Goal: Task Accomplishment & Management: Manage account settings

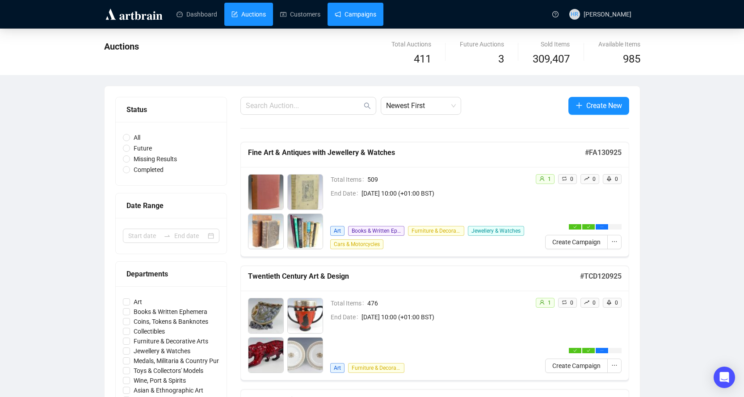
click at [348, 12] on link "Campaigns" at bounding box center [356, 14] width 42 height 23
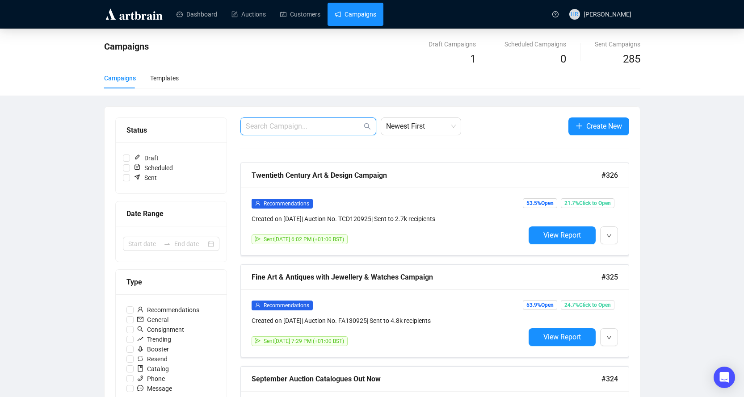
click at [266, 126] on input "text" at bounding box center [304, 126] width 116 height 11
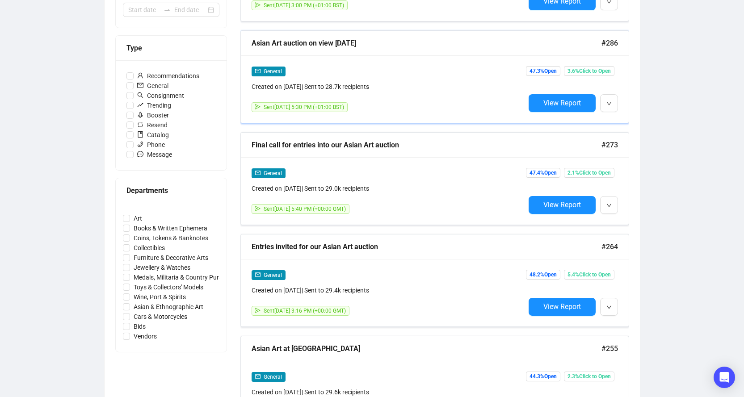
scroll to position [268, 0]
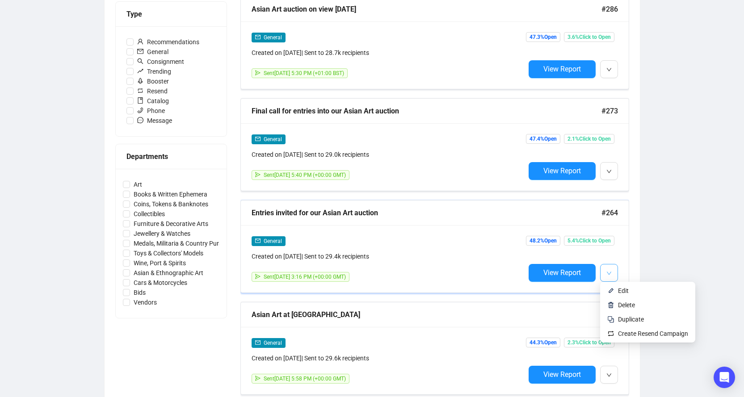
type input "[DEMOGRAPHIC_DATA]"
click at [612, 266] on button "button" at bounding box center [609, 273] width 18 height 18
click at [620, 317] on span "Duplicate" at bounding box center [631, 319] width 26 height 7
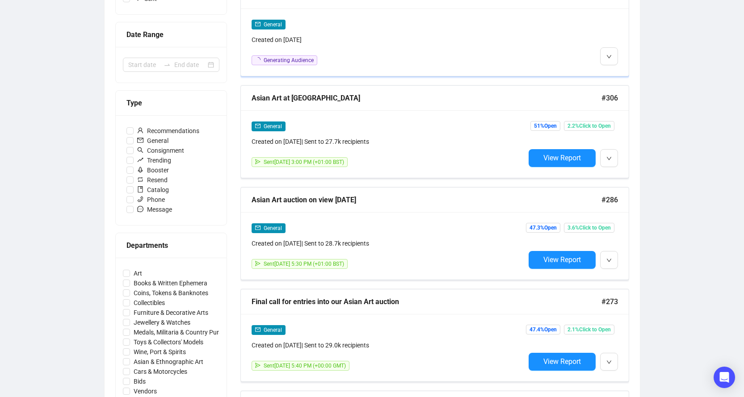
scroll to position [0, 0]
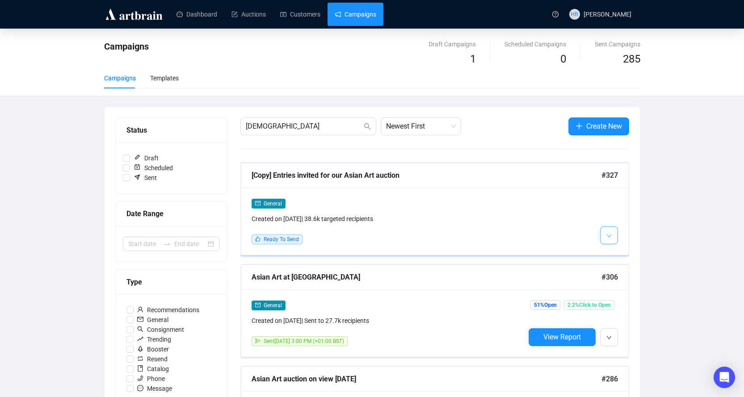
click at [605, 234] on button "button" at bounding box center [609, 236] width 18 height 18
click at [617, 256] on li "Edit" at bounding box center [625, 255] width 47 height 14
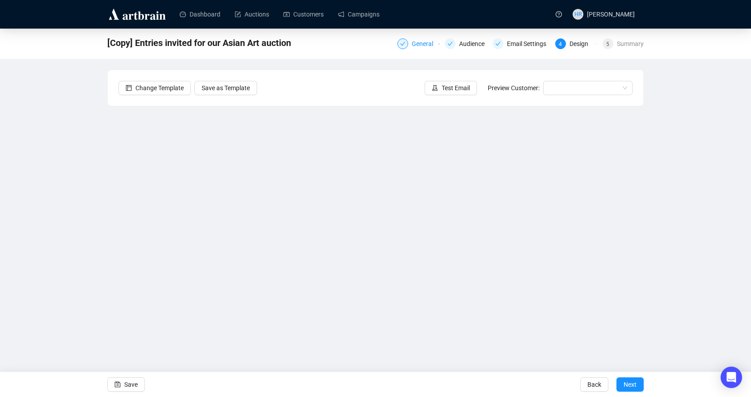
click at [416, 47] on div "General" at bounding box center [425, 43] width 27 height 11
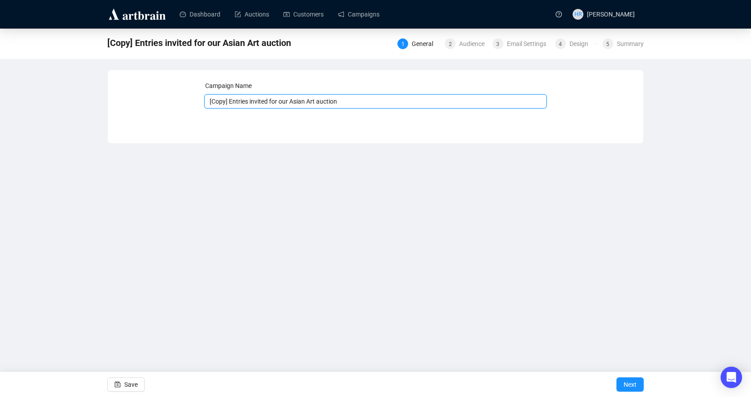
drag, startPoint x: 229, startPoint y: 103, endPoint x: 120, endPoint y: 92, distance: 109.6
click at [119, 92] on div "Campaign Name [Copy] Entries invited for our Asian Art auction Save Next" at bounding box center [375, 100] width 514 height 38
type input "Entries invited for our Asian Art auction"
click at [459, 46] on div "2 Audience" at bounding box center [466, 43] width 42 height 11
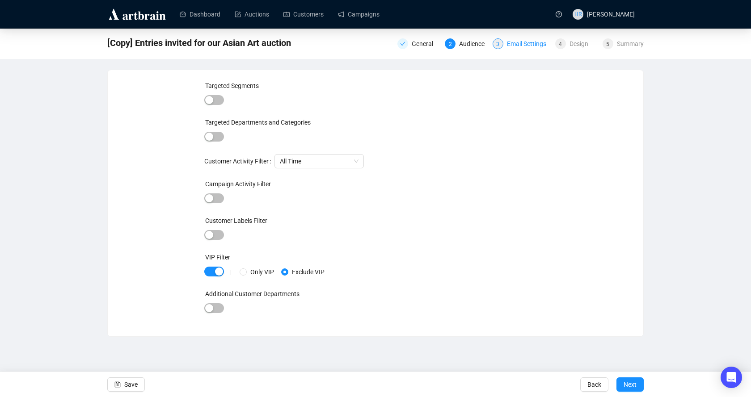
click at [508, 45] on div "Email Settings" at bounding box center [529, 43] width 45 height 11
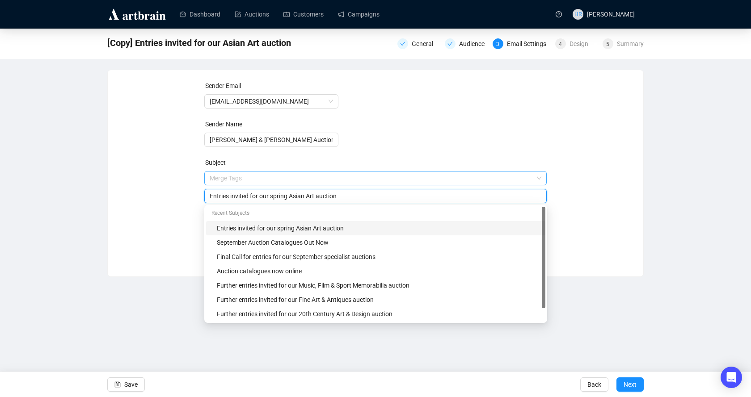
drag, startPoint x: 272, startPoint y: 179, endPoint x: 287, endPoint y: 179, distance: 15.2
click at [287, 179] on span "Merge Tags Entries invited for our spring Asian Art auction" at bounding box center [375, 187] width 343 height 25
type input "Entries invited for our November Asian Art auction"
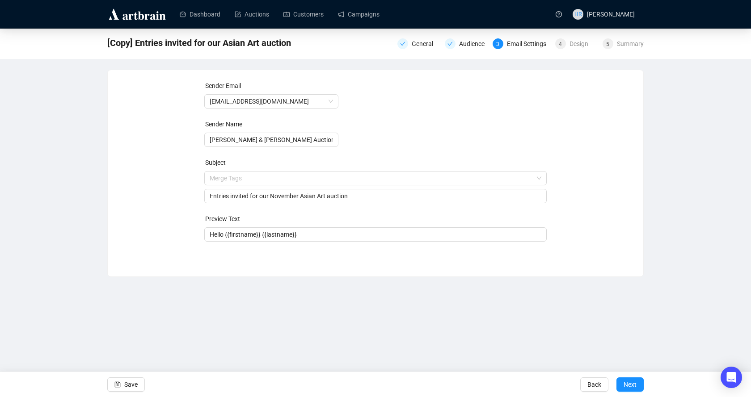
click at [448, 119] on form "Sender Email [EMAIL_ADDRESS][DOMAIN_NAME] Sender Name [PERSON_NAME] & [PERSON_N…" at bounding box center [375, 161] width 343 height 161
click at [120, 385] on icon "save" at bounding box center [118, 385] width 6 height 6
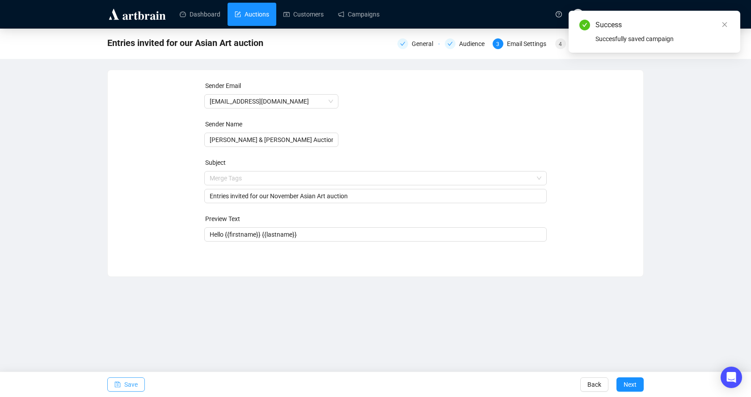
click at [235, 12] on link "Auctions" at bounding box center [252, 14] width 34 height 23
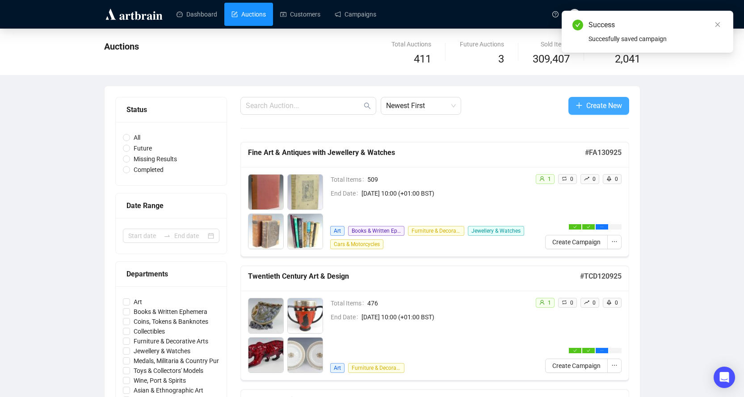
click at [603, 99] on button "Create New" at bounding box center [599, 106] width 61 height 18
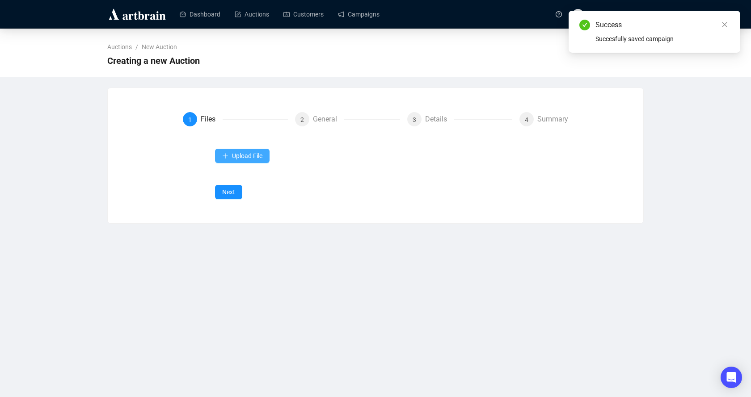
click at [233, 152] on span "Upload File" at bounding box center [247, 155] width 30 height 7
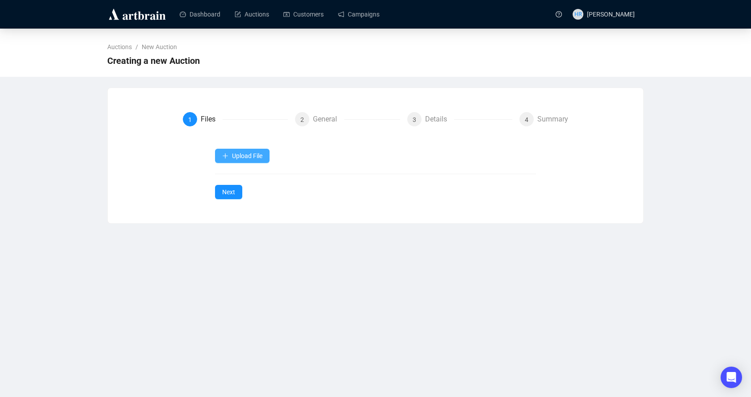
click at [226, 156] on icon "plus" at bounding box center [225, 156] width 6 height 6
click at [228, 177] on span "Auction Items" at bounding box center [242, 178] width 41 height 10
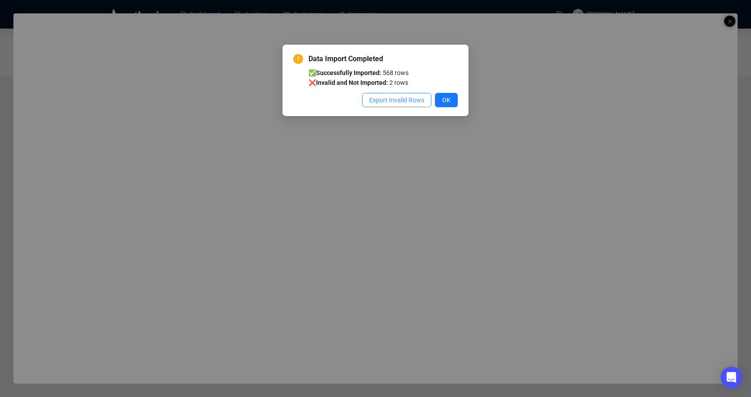
click at [392, 98] on span "Export Invalid Rows" at bounding box center [396, 100] width 55 height 10
click at [452, 96] on button "OK" at bounding box center [446, 100] width 23 height 14
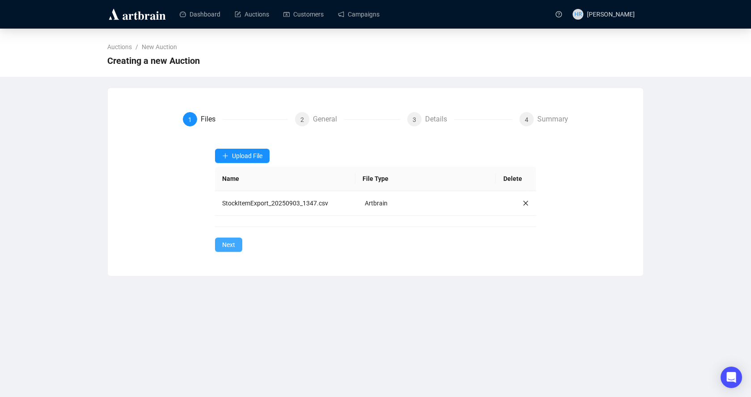
click at [223, 246] on span "Next" at bounding box center [228, 245] width 13 height 10
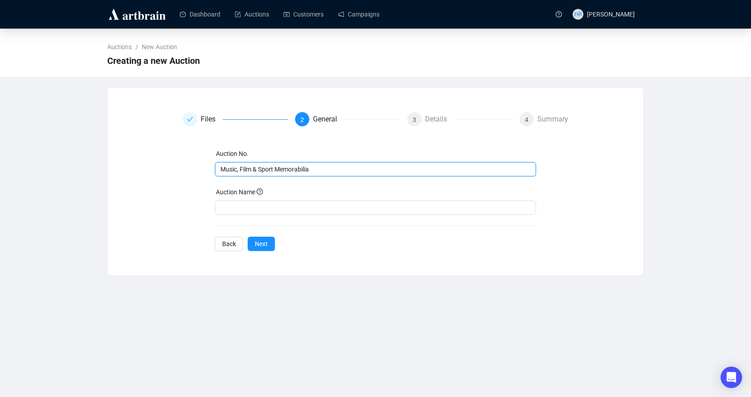
drag, startPoint x: 316, startPoint y: 171, endPoint x: 17, endPoint y: 185, distance: 300.2
click at [43, 181] on div "Auctions / New Auction Creating a new Auction Files 2 General 3 Details 4 Summa…" at bounding box center [375, 152] width 751 height 247
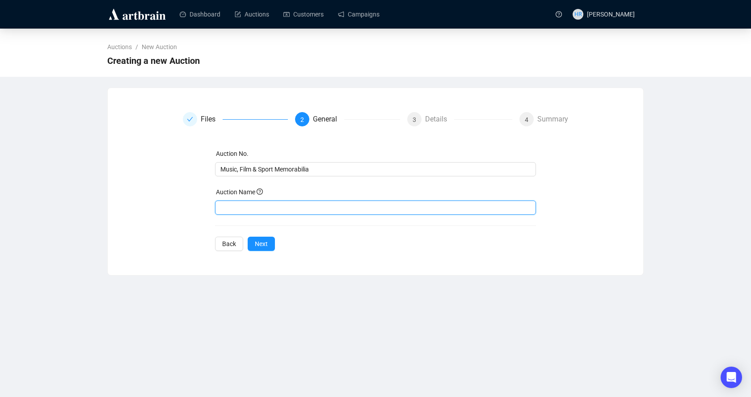
click at [220, 207] on input "text" at bounding box center [375, 208] width 321 height 14
paste input "Music, Film & Sport Memorabilia"
type input "Music, Film & Sport Memorabilia"
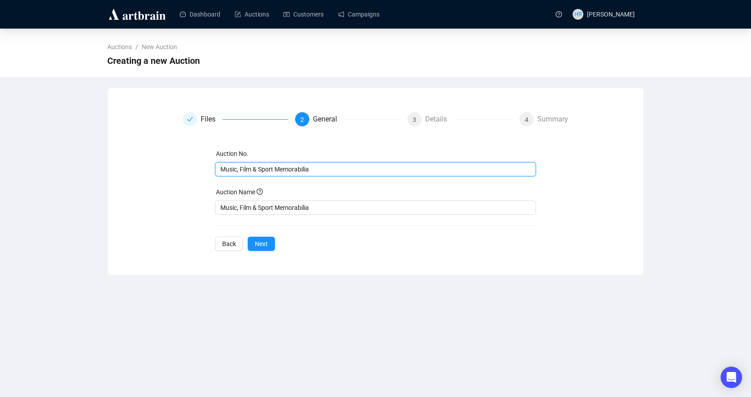
drag, startPoint x: 323, startPoint y: 171, endPoint x: 71, endPoint y: 161, distance: 251.8
click at [72, 162] on div "Auctions / New Auction Creating a new Auction Files 2 General 3 Details 4 Summa…" at bounding box center [375, 152] width 751 height 247
type input "MFSM120925"
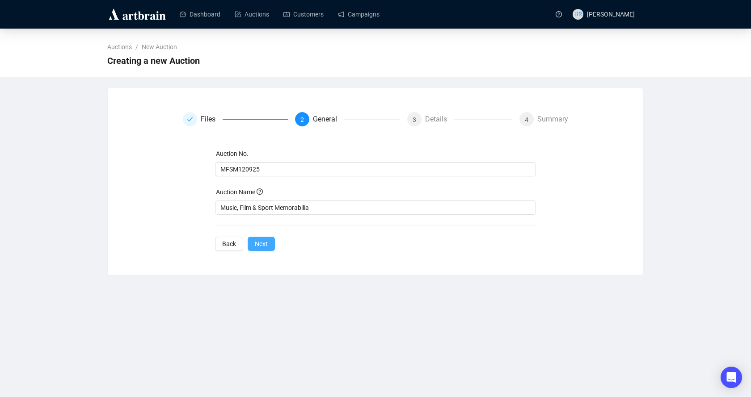
click at [257, 241] on span "Next" at bounding box center [261, 244] width 13 height 10
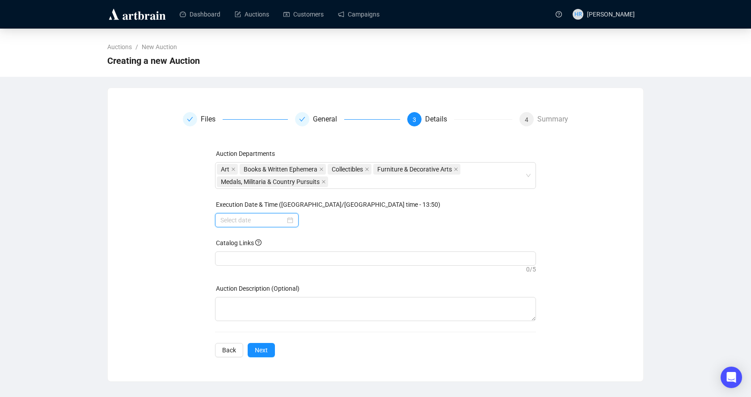
click at [252, 220] on input at bounding box center [252, 220] width 65 height 10
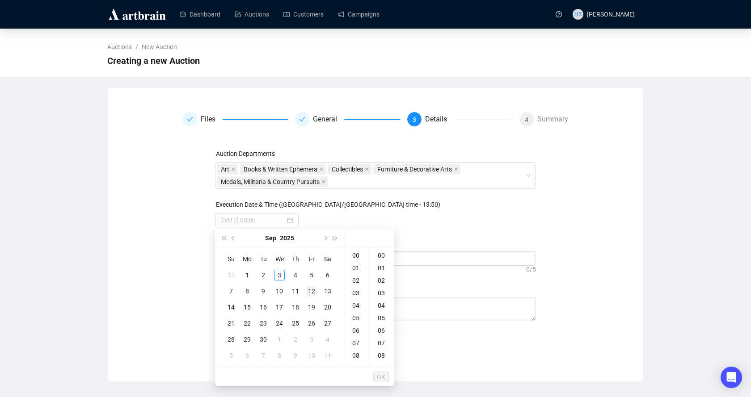
click at [312, 289] on div "12" at bounding box center [311, 291] width 11 height 11
type input "[DATE] 00:00"
click at [379, 375] on span "OK" at bounding box center [381, 377] width 8 height 17
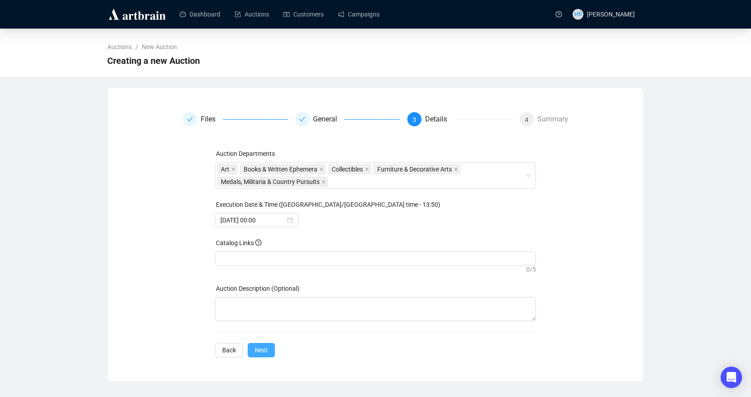
click at [256, 349] on span "Next" at bounding box center [261, 351] width 13 height 10
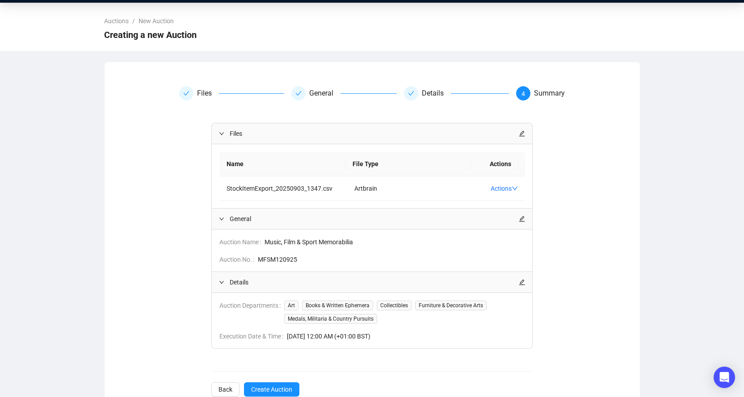
scroll to position [50, 0]
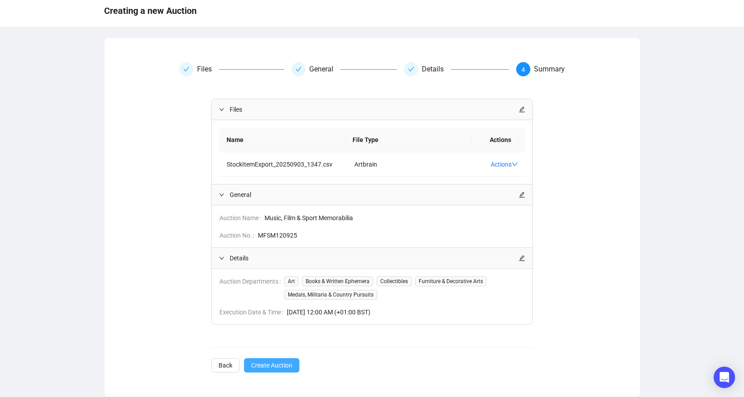
click at [262, 362] on span "Create Auction" at bounding box center [271, 366] width 41 height 10
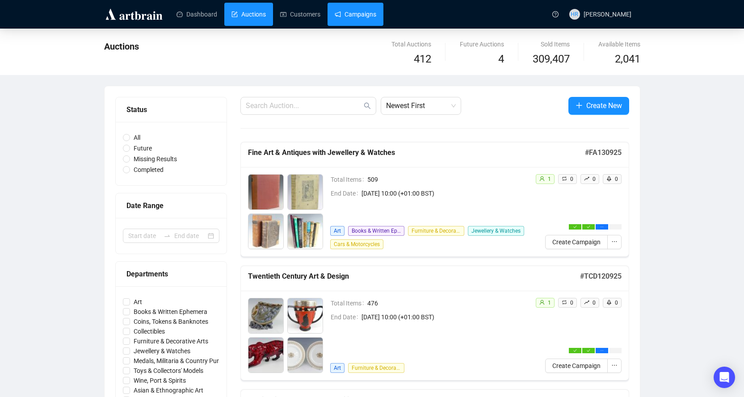
click at [344, 9] on link "Campaigns" at bounding box center [356, 14] width 42 height 23
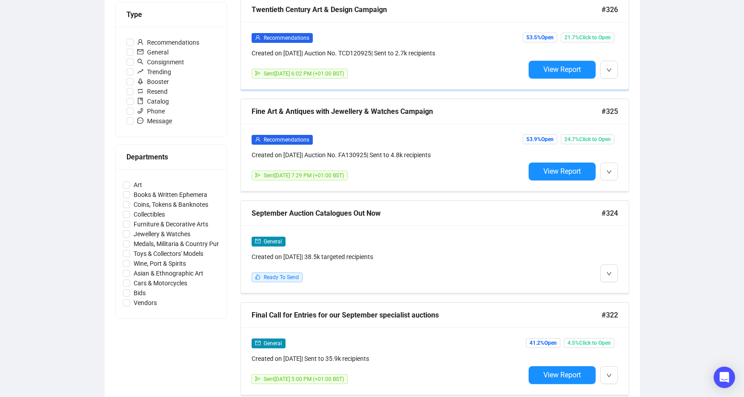
scroll to position [268, 0]
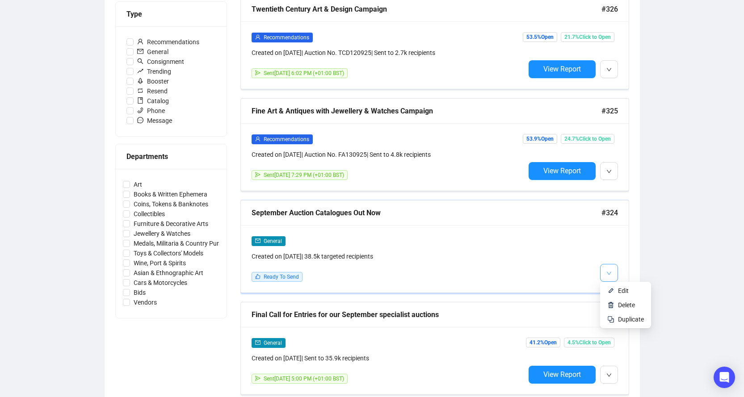
click at [616, 274] on button "button" at bounding box center [609, 273] width 18 height 18
click at [611, 290] on img at bounding box center [610, 290] width 7 height 7
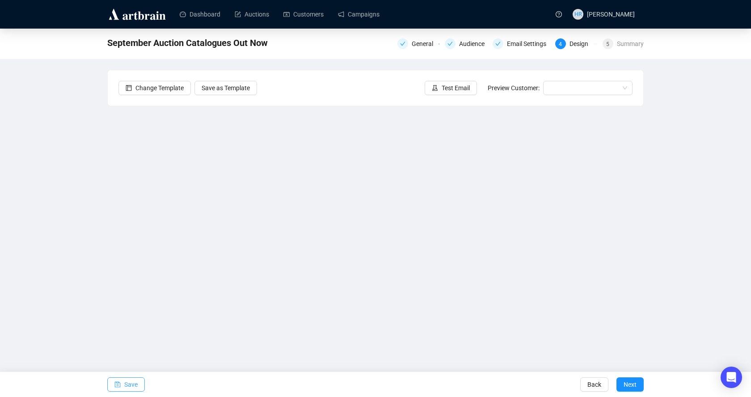
click at [119, 386] on icon "save" at bounding box center [117, 385] width 6 height 6
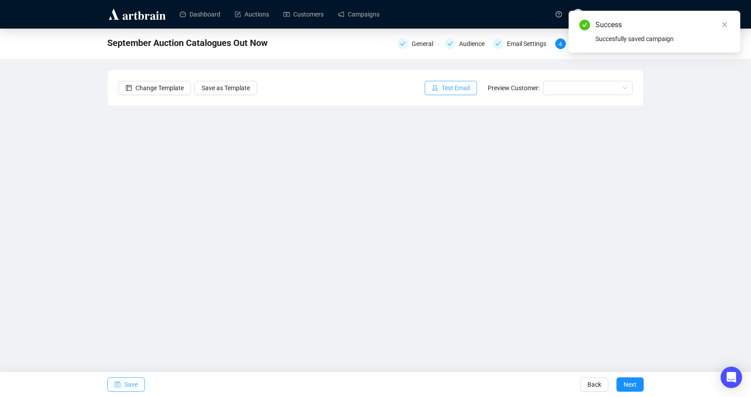
click at [443, 89] on span "Test Email" at bounding box center [456, 88] width 28 height 10
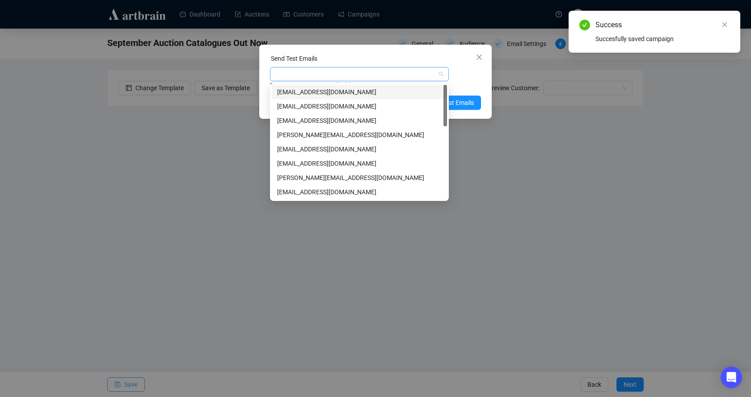
click at [420, 76] on div at bounding box center [355, 74] width 166 height 13
click at [304, 104] on div "[EMAIL_ADDRESS][DOMAIN_NAME]" at bounding box center [359, 106] width 164 height 10
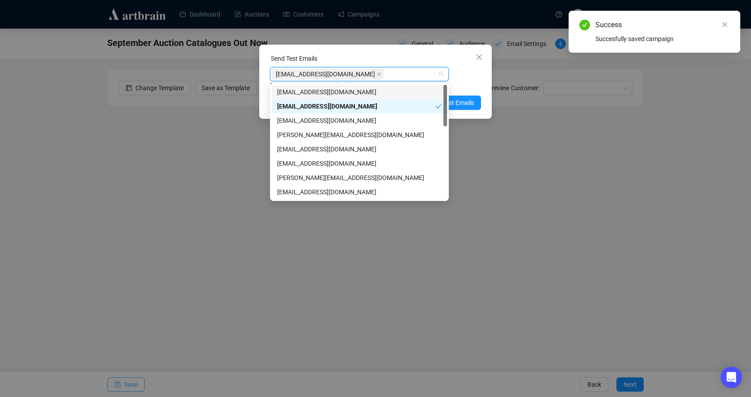
click at [462, 76] on div "[EMAIL_ADDRESS][DOMAIN_NAME] Enter up to 20 Test Email Addresses" at bounding box center [375, 78] width 211 height 23
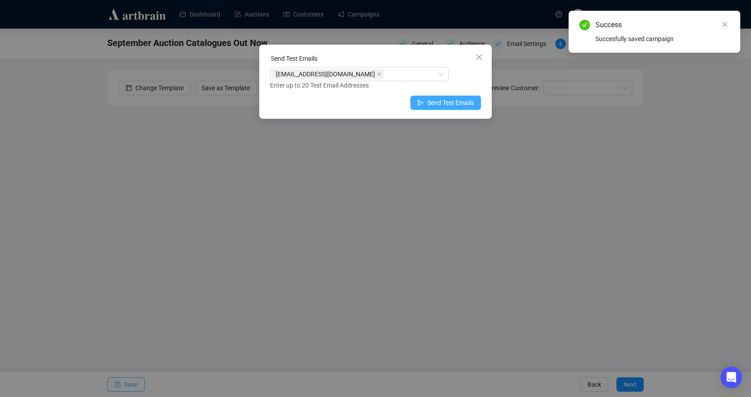
click at [449, 104] on span "Send Test Emails" at bounding box center [450, 103] width 46 height 10
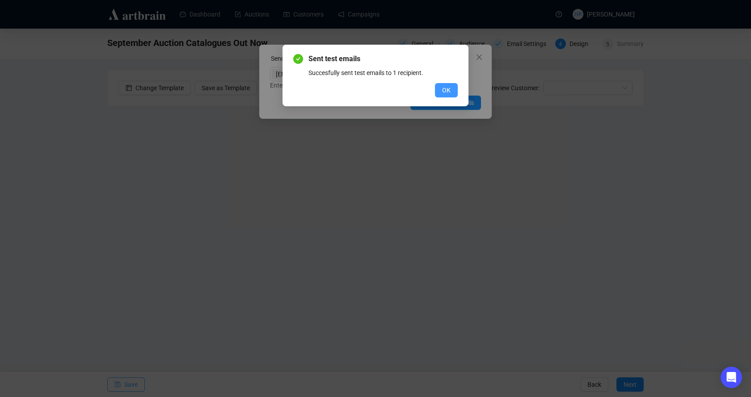
click at [445, 89] on span "OK" at bounding box center [446, 90] width 8 height 10
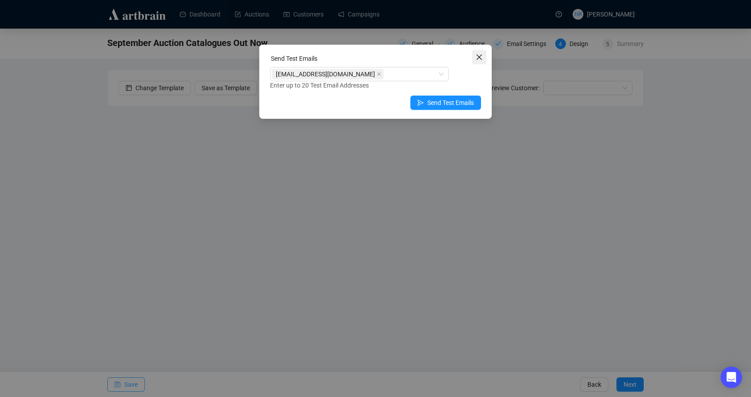
click at [481, 58] on icon "close" at bounding box center [479, 57] width 7 height 7
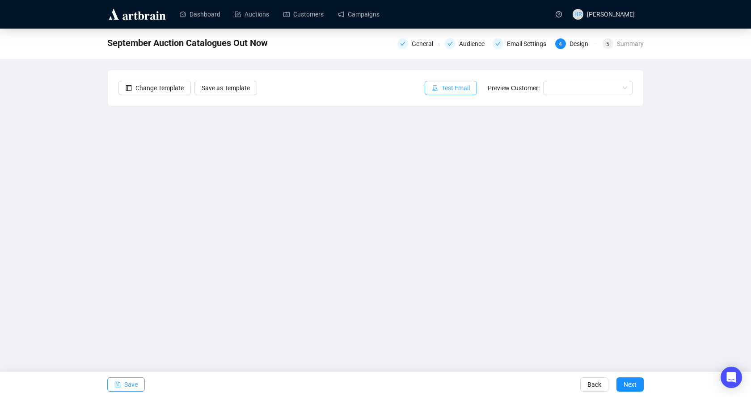
click at [450, 85] on span "Test Email" at bounding box center [456, 88] width 28 height 10
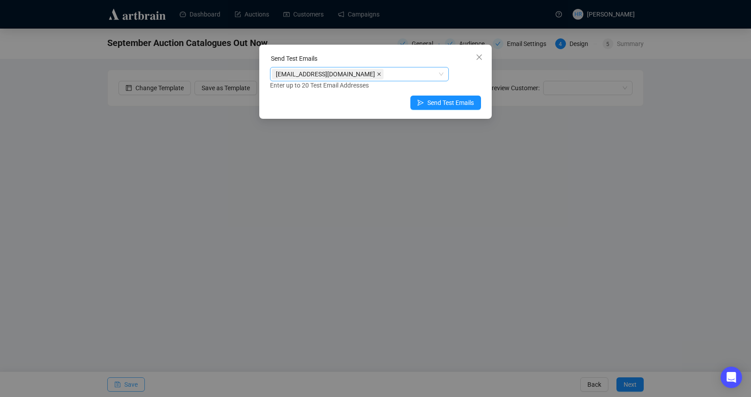
click at [377, 73] on icon "close" at bounding box center [379, 74] width 4 height 4
click at [327, 73] on div at bounding box center [355, 74] width 166 height 13
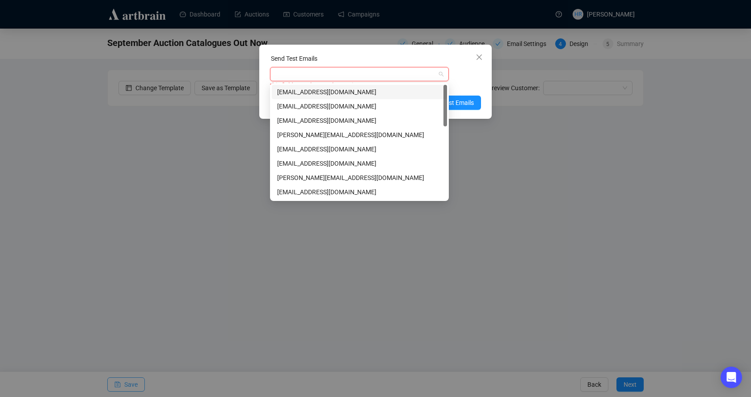
click at [309, 90] on div "[EMAIL_ADDRESS][DOMAIN_NAME]" at bounding box center [359, 92] width 164 height 10
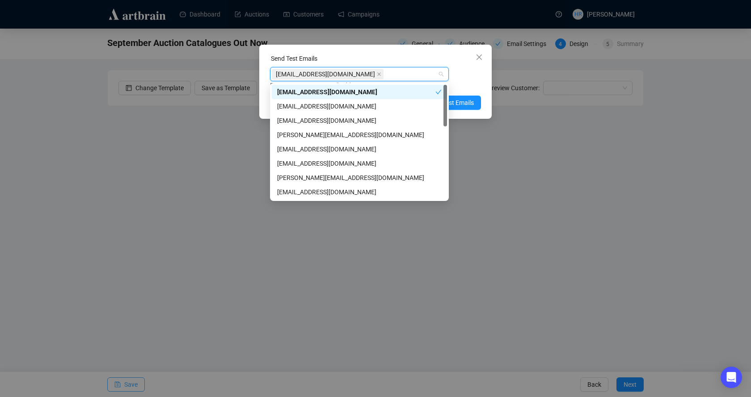
click at [351, 77] on div "[EMAIL_ADDRESS][DOMAIN_NAME]" at bounding box center [355, 74] width 166 height 13
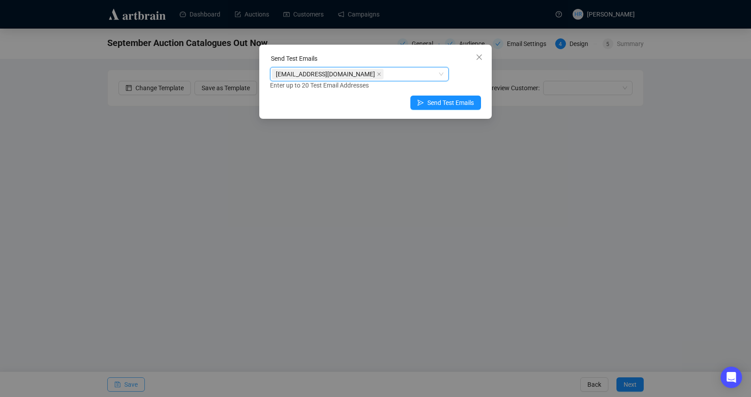
click at [377, 72] on icon "close" at bounding box center [379, 74] width 4 height 4
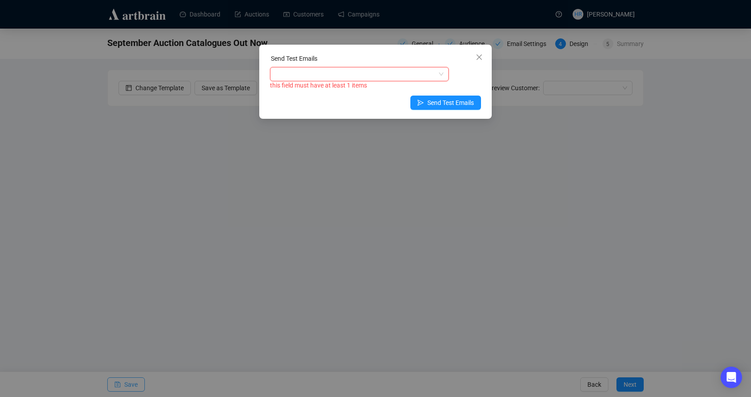
click at [332, 72] on div at bounding box center [355, 74] width 166 height 13
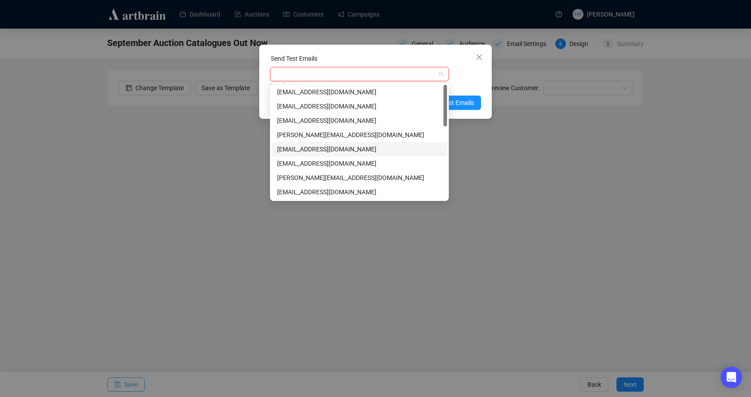
click at [305, 148] on div "[EMAIL_ADDRESS][DOMAIN_NAME]" at bounding box center [359, 149] width 164 height 10
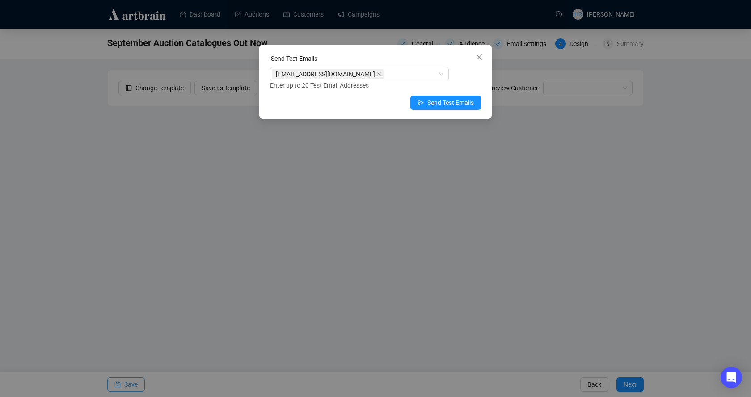
click at [469, 82] on div "Enter up to 20 Test Email Addresses" at bounding box center [375, 85] width 211 height 10
click at [438, 104] on span "Send Test Emails" at bounding box center [450, 103] width 46 height 10
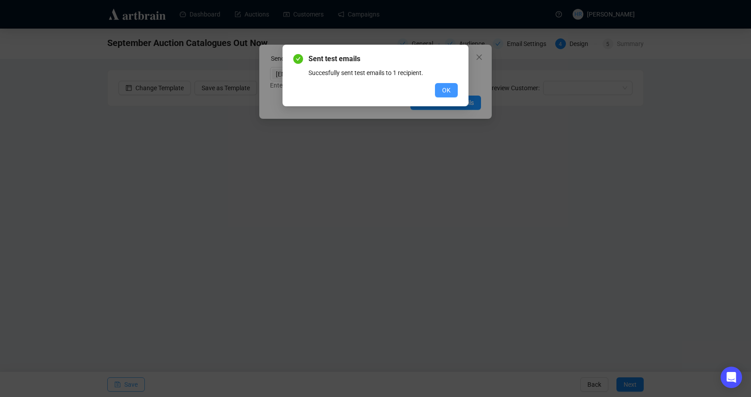
click at [445, 84] on button "OK" at bounding box center [446, 90] width 23 height 14
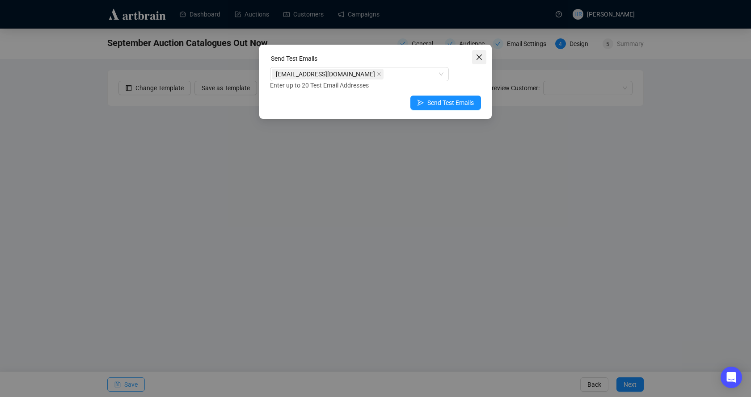
click at [477, 56] on icon "close" at bounding box center [479, 57] width 7 height 7
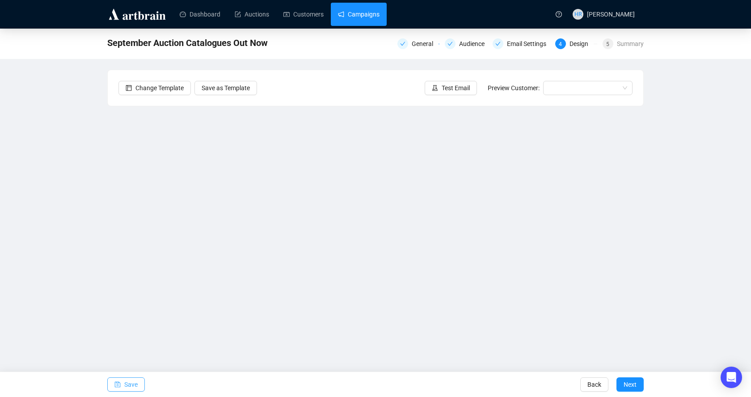
click at [357, 14] on link "Campaigns" at bounding box center [359, 14] width 42 height 23
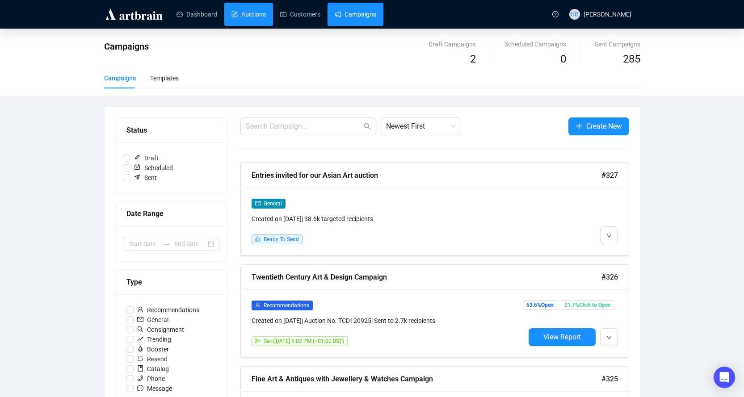
click at [253, 8] on link "Auctions" at bounding box center [249, 14] width 34 height 23
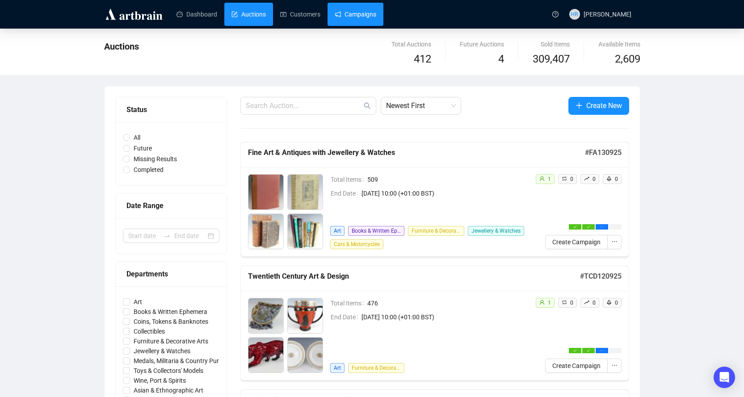
click at [358, 9] on link "Campaigns" at bounding box center [356, 14] width 42 height 23
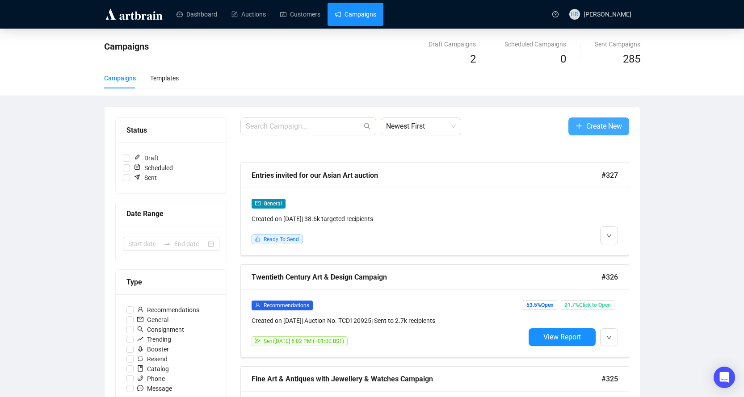
click at [593, 130] on span "Create New" at bounding box center [604, 126] width 36 height 11
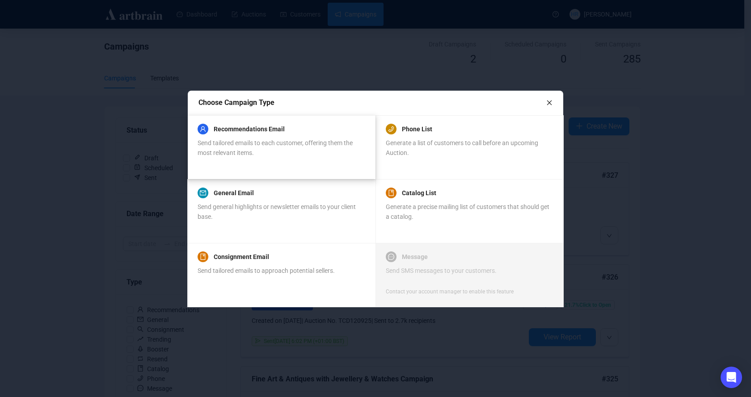
click at [248, 147] on span "Send tailored emails to each customer, offering them the most relevant items." at bounding box center [275, 147] width 155 height 17
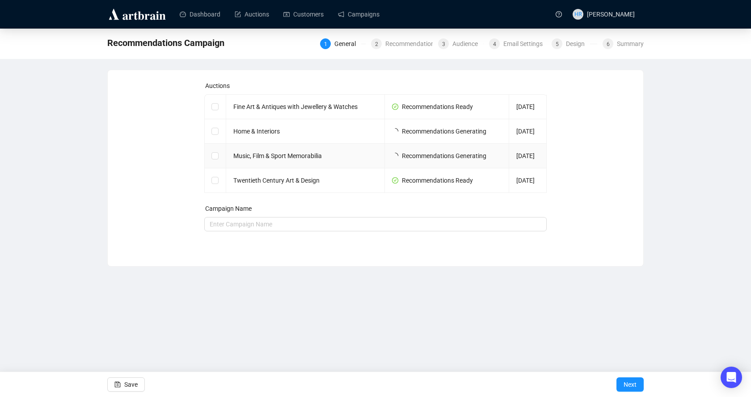
click at [244, 154] on td "Music, Film & Sport Memorabilia" at bounding box center [305, 156] width 159 height 25
click at [214, 154] on input "checkbox" at bounding box center [214, 155] width 6 height 6
checkbox input "true"
type input "Music, Film & Sport Memorabilia Campaign"
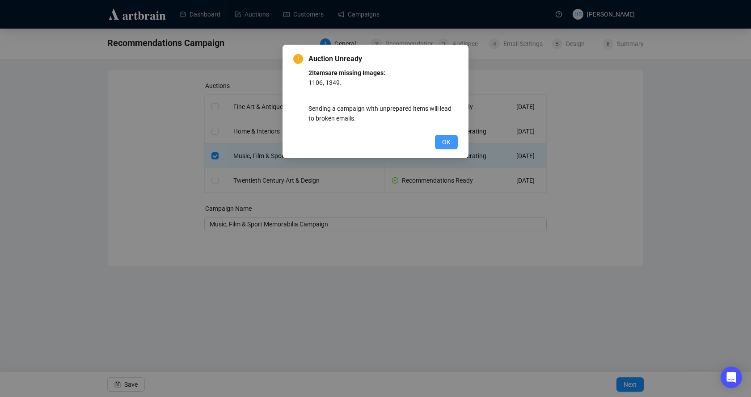
click at [443, 143] on span "OK" at bounding box center [446, 142] width 8 height 10
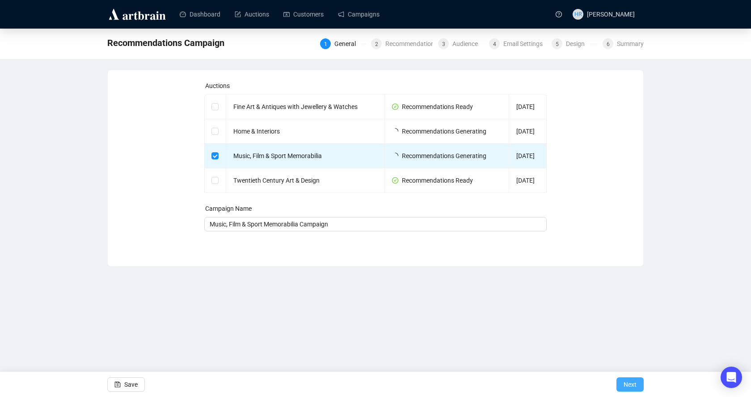
click at [625, 384] on span "Next" at bounding box center [630, 384] width 13 height 25
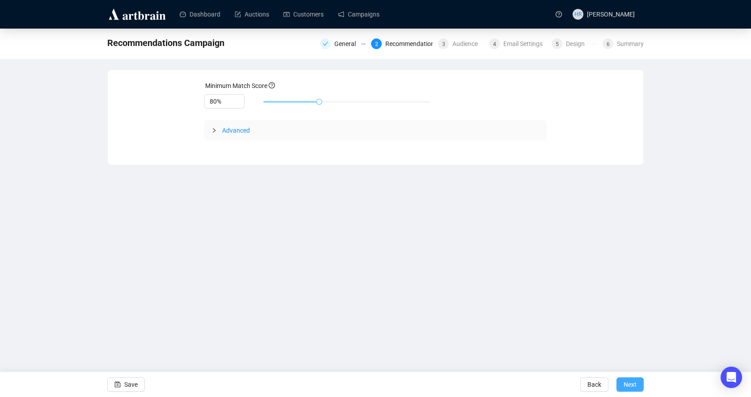
click at [626, 384] on span "Next" at bounding box center [630, 384] width 13 height 25
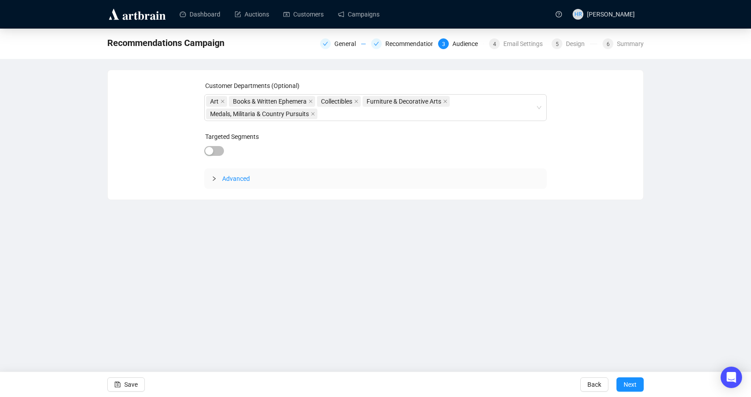
click at [626, 384] on span "Next" at bounding box center [630, 384] width 13 height 25
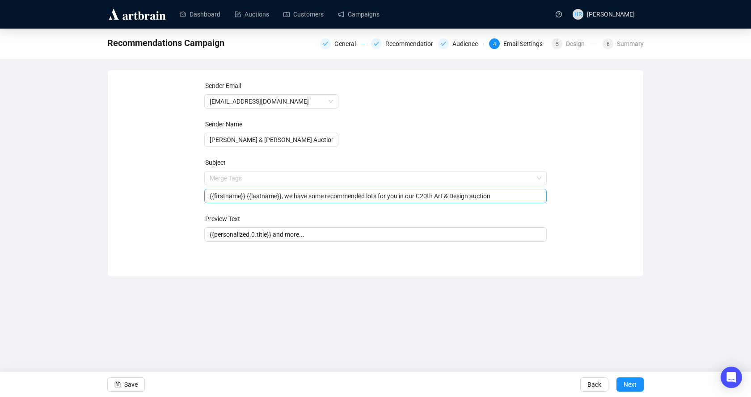
click at [472, 180] on span "Merge Tags {{firstname}} {{lastname}}, we have some recommended lots for you in…" at bounding box center [375, 187] width 343 height 25
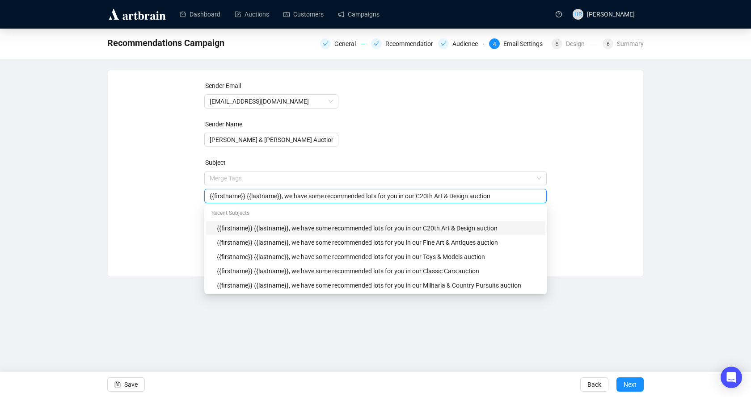
drag, startPoint x: 414, startPoint y: 197, endPoint x: 468, endPoint y: 199, distance: 53.7
click at [468, 199] on input "{{firstname}} {{lastname}}, we have some recommended lots for you in our C20th …" at bounding box center [376, 196] width 332 height 10
type input "{{firstname}} {{lastname}}, we have some recommended lots for you in our Memora…"
click at [511, 95] on form "Sender Email [EMAIL_ADDRESS][DOMAIN_NAME] Sender Name [PERSON_NAME] & [PERSON_N…" at bounding box center [375, 161] width 343 height 161
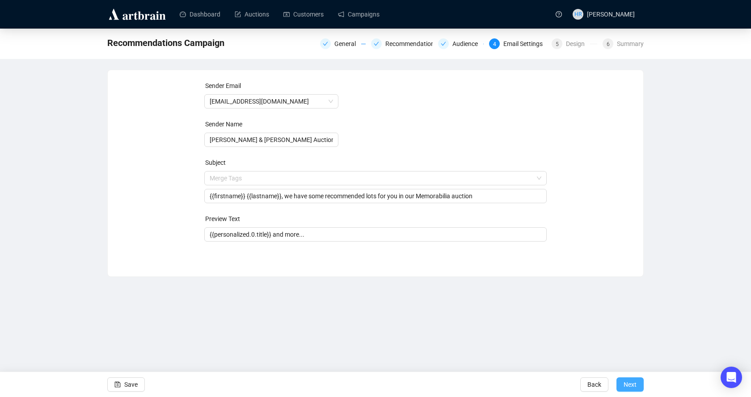
click at [626, 382] on span "Next" at bounding box center [630, 384] width 13 height 25
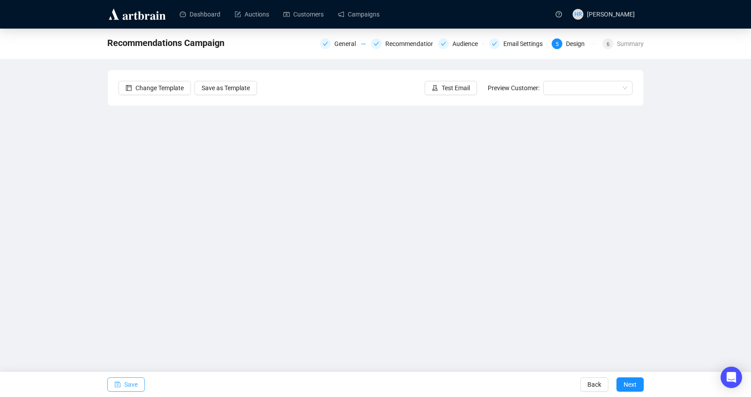
click at [134, 379] on span "Save" at bounding box center [130, 384] width 13 height 25
click at [451, 86] on span "Test Email" at bounding box center [456, 88] width 28 height 10
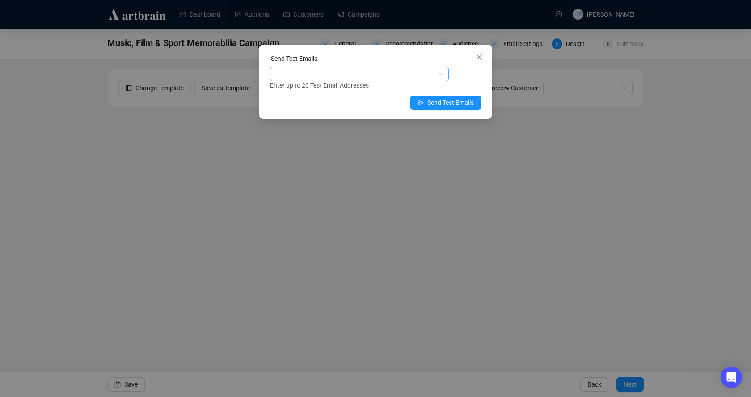
click at [322, 75] on div at bounding box center [355, 74] width 166 height 13
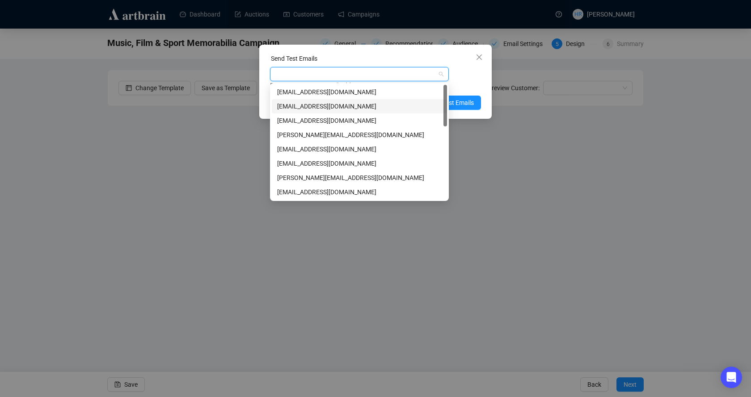
click at [281, 106] on div "[EMAIL_ADDRESS][DOMAIN_NAME]" at bounding box center [359, 106] width 164 height 10
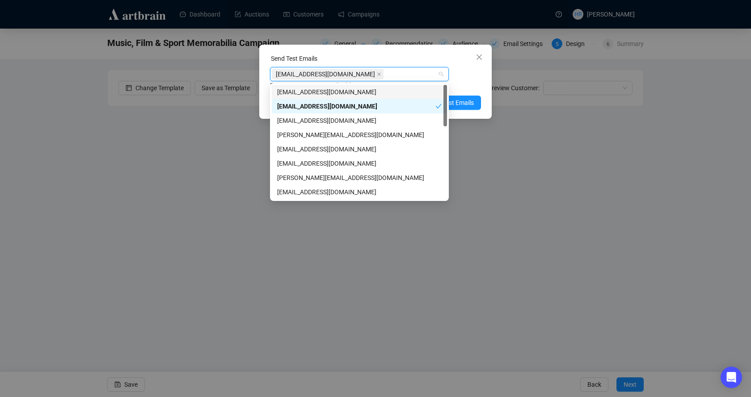
click at [466, 85] on div "Enter up to 20 Test Email Addresses" at bounding box center [375, 85] width 211 height 10
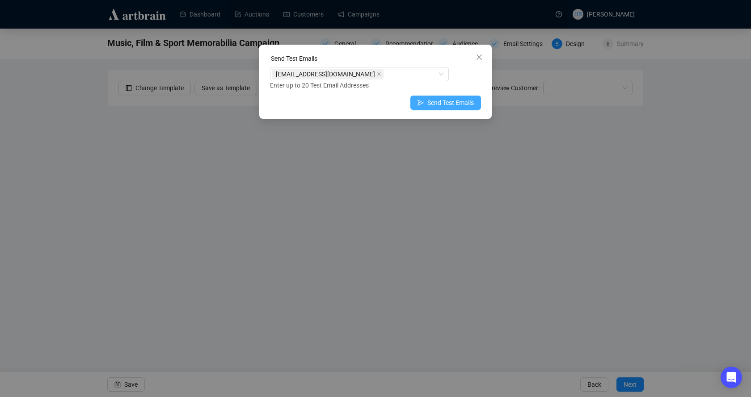
click at [450, 103] on span "Send Test Emails" at bounding box center [450, 103] width 46 height 10
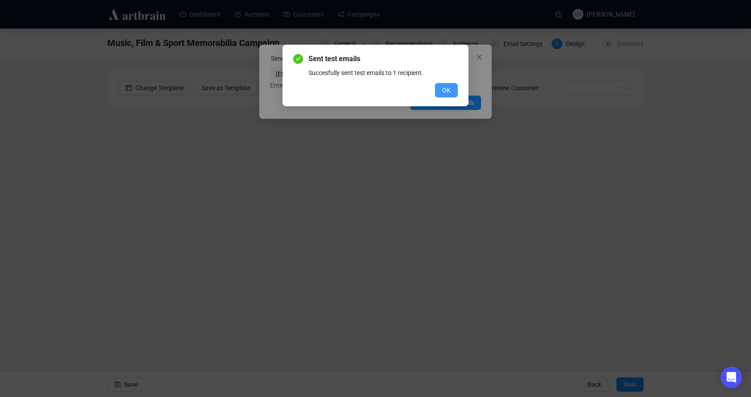
click at [446, 91] on span "OK" at bounding box center [446, 90] width 8 height 10
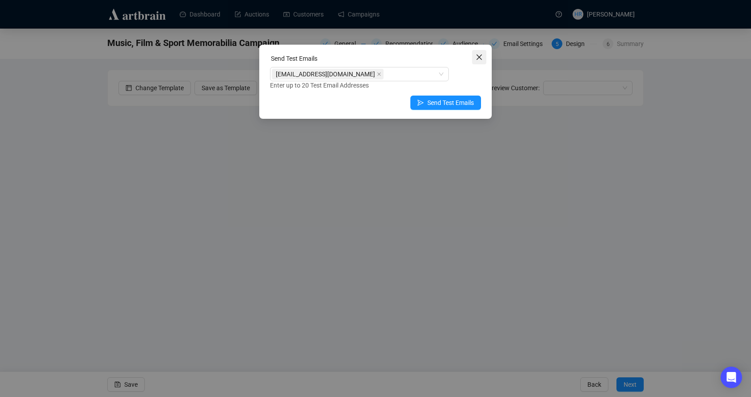
click at [479, 55] on icon "close" at bounding box center [479, 57] width 7 height 7
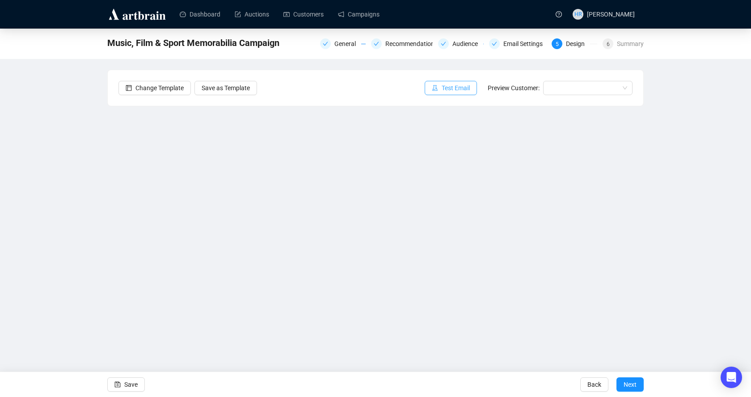
click at [456, 84] on span "Test Email" at bounding box center [456, 88] width 28 height 10
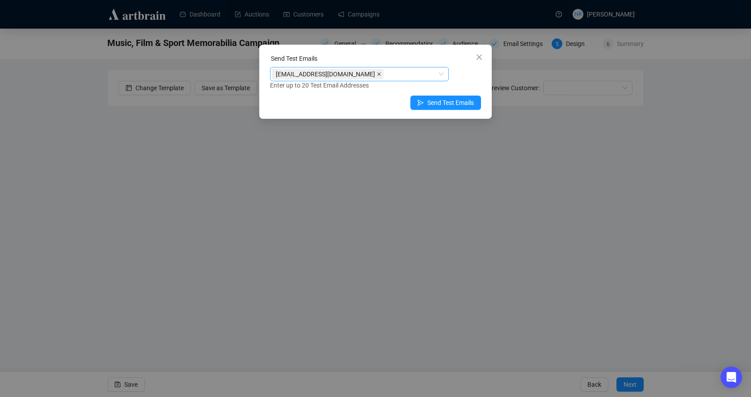
click at [377, 72] on icon "close" at bounding box center [379, 74] width 4 height 4
click at [326, 72] on div at bounding box center [355, 74] width 166 height 13
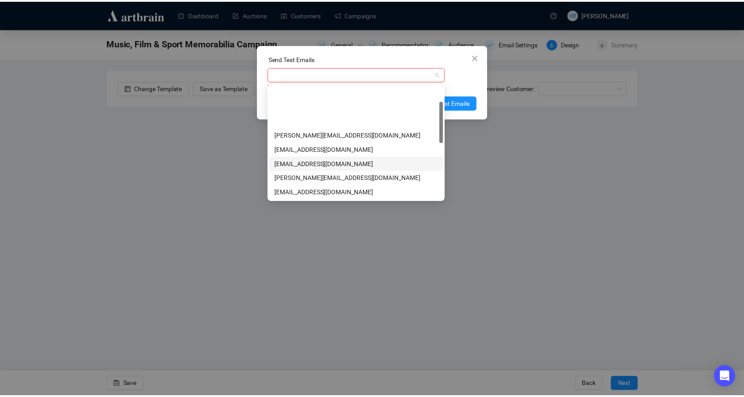
scroll to position [89, 0]
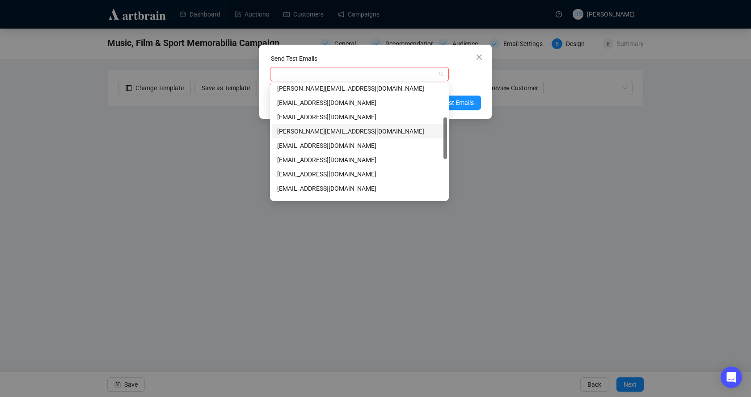
click at [290, 136] on div "[PERSON_NAME][EMAIL_ADDRESS][DOMAIN_NAME]" at bounding box center [359, 131] width 175 height 14
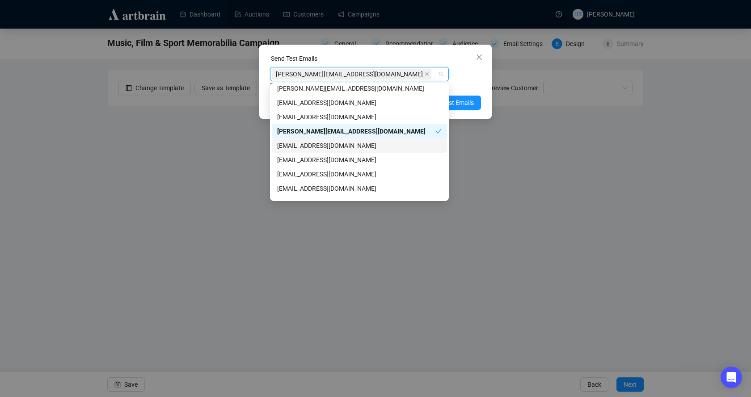
click at [290, 142] on div "[EMAIL_ADDRESS][DOMAIN_NAME]" at bounding box center [359, 146] width 164 height 10
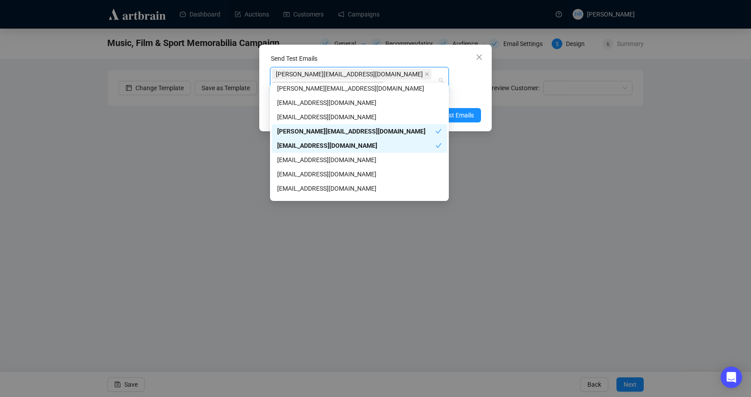
click at [412, 130] on div "[PERSON_NAME][EMAIL_ADDRESS][DOMAIN_NAME]" at bounding box center [356, 131] width 158 height 10
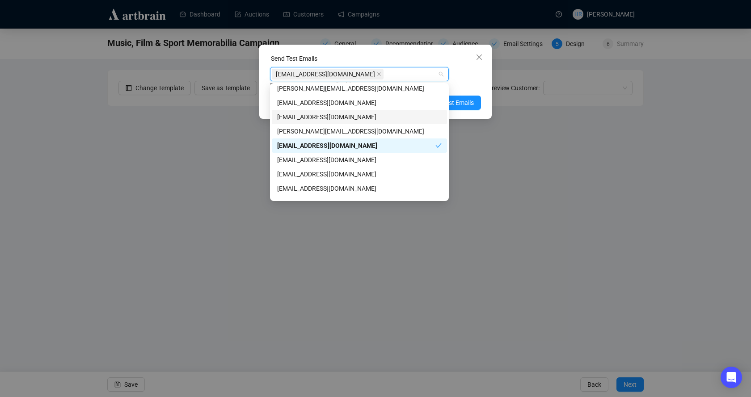
click at [471, 72] on div "[EMAIL_ADDRESS][DOMAIN_NAME] Enter up to 20 Test Email Addresses" at bounding box center [375, 78] width 211 height 23
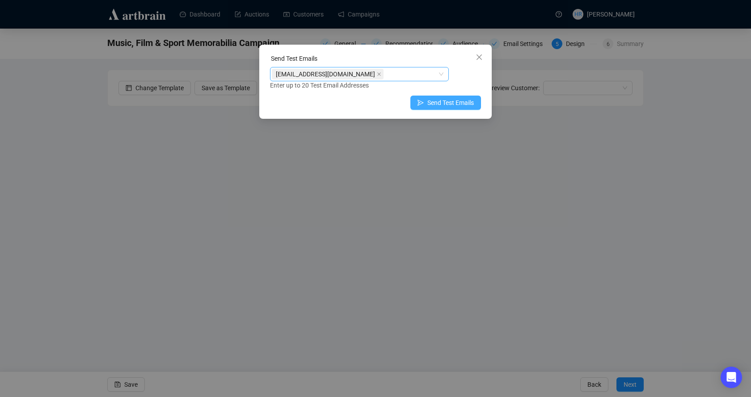
click at [448, 101] on span "Send Test Emails" at bounding box center [450, 103] width 46 height 10
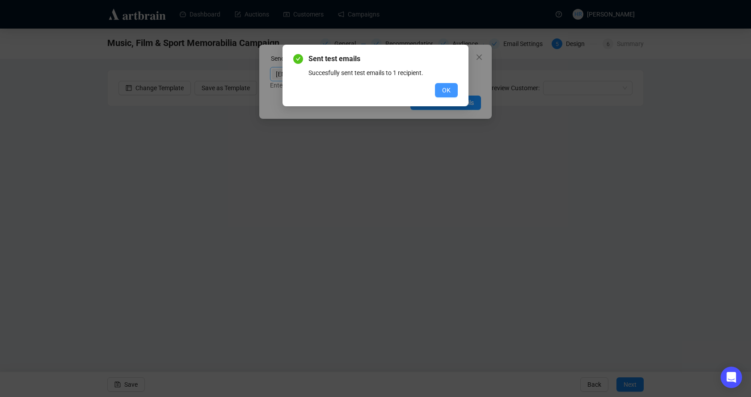
click at [444, 84] on button "OK" at bounding box center [446, 90] width 23 height 14
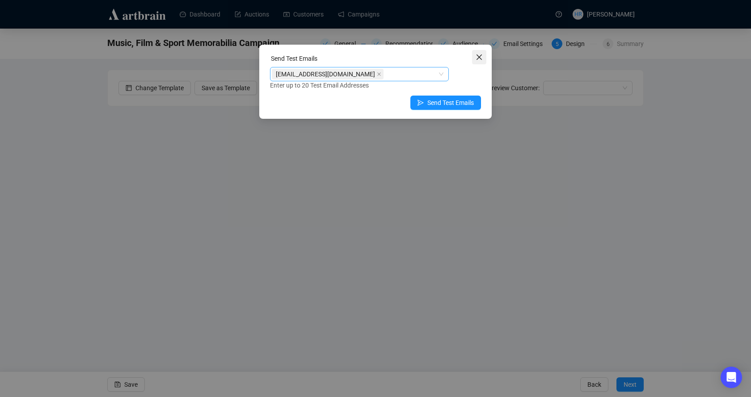
click at [477, 59] on icon "close" at bounding box center [478, 57] width 5 height 5
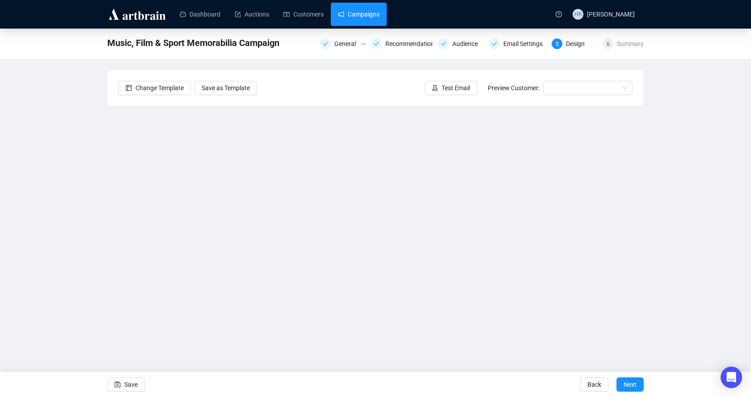
click at [339, 10] on link "Campaigns" at bounding box center [359, 14] width 42 height 23
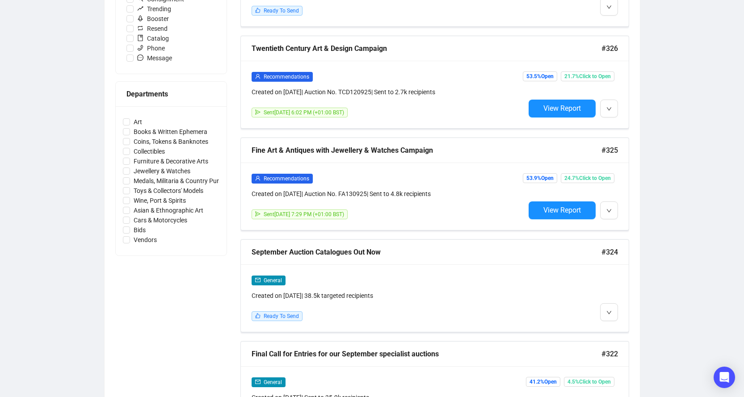
scroll to position [358, 0]
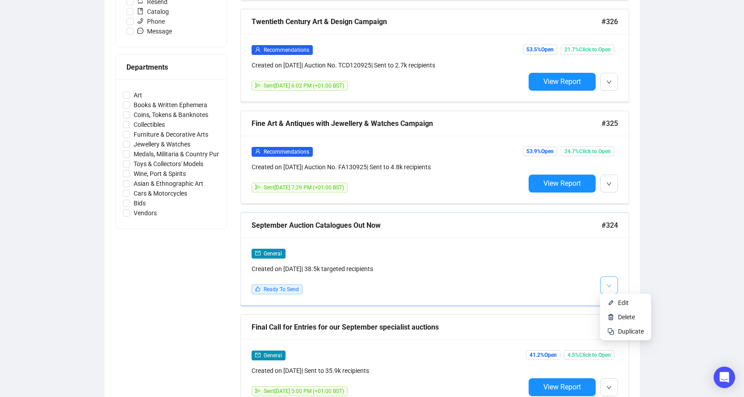
click at [607, 290] on button "button" at bounding box center [609, 286] width 18 height 18
click at [611, 300] on img at bounding box center [610, 302] width 7 height 7
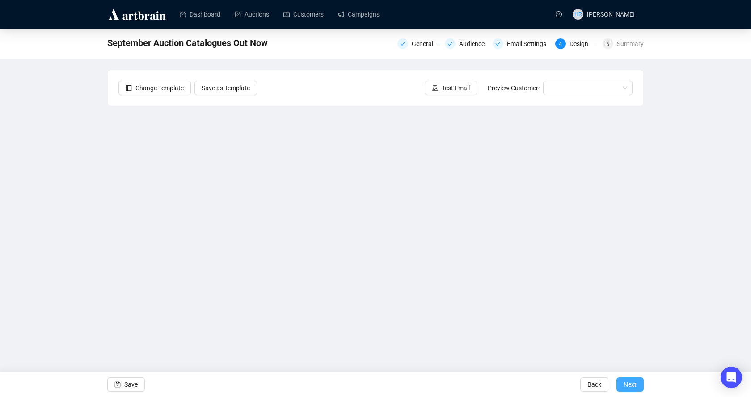
click at [626, 384] on span "Next" at bounding box center [630, 384] width 13 height 25
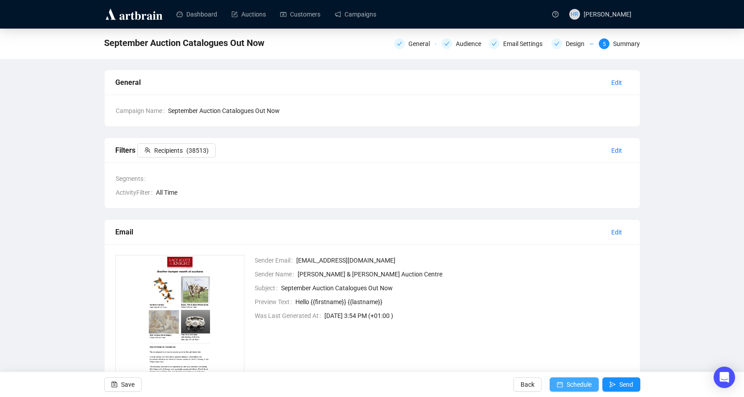
click at [582, 385] on span "Schedule" at bounding box center [579, 384] width 25 height 25
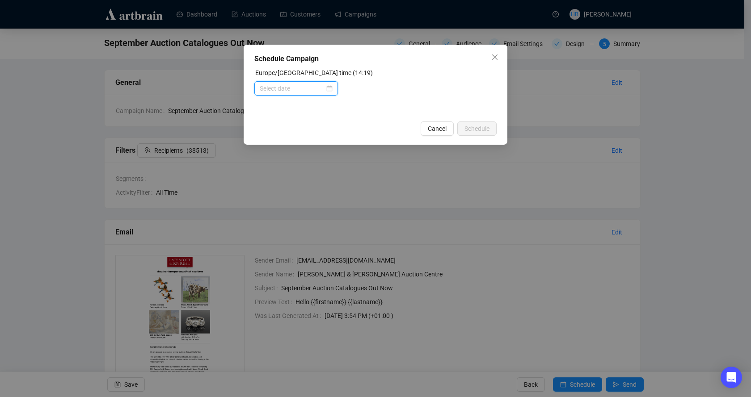
click at [315, 84] on input at bounding box center [292, 89] width 65 height 10
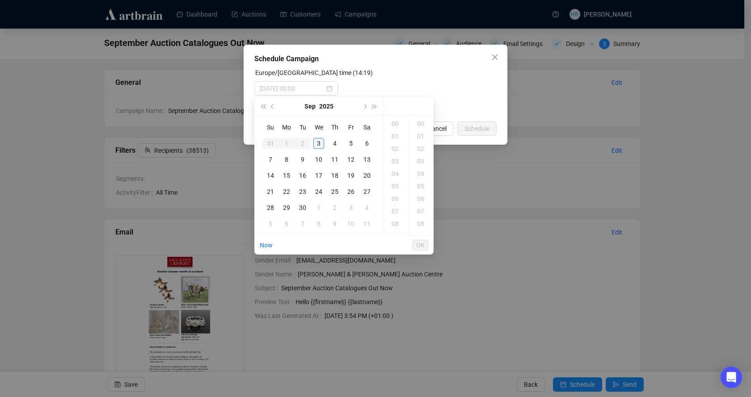
click at [318, 140] on div "3" at bounding box center [318, 143] width 11 height 11
click at [394, 175] on div "18" at bounding box center [395, 174] width 21 height 13
click at [421, 123] on div "00" at bounding box center [421, 124] width 21 height 13
type input "[DATE] 18:00"
click at [417, 244] on span "OK" at bounding box center [420, 245] width 8 height 17
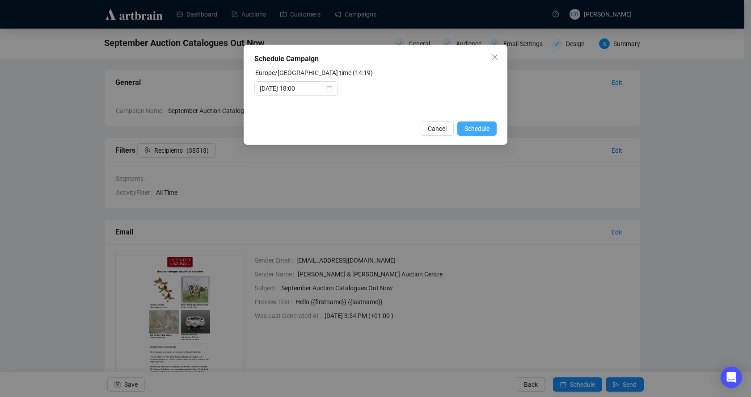
click at [469, 127] on span "Schedule" at bounding box center [476, 129] width 25 height 10
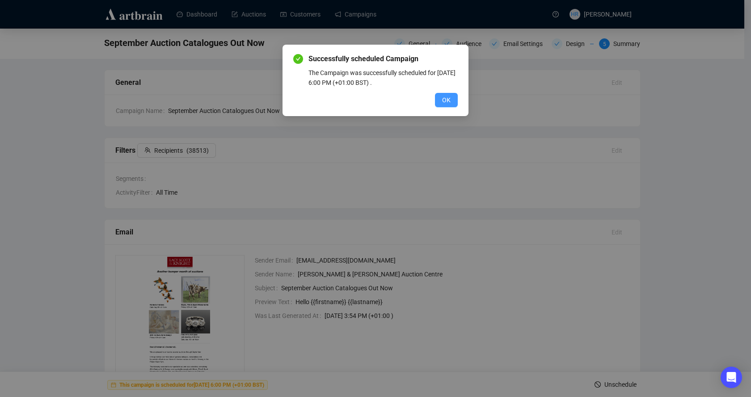
click at [448, 101] on span "OK" at bounding box center [446, 100] width 8 height 10
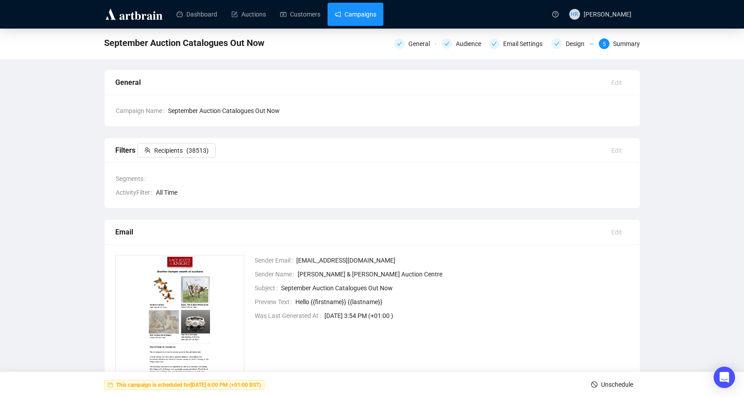
click at [346, 15] on link "Campaigns" at bounding box center [356, 14] width 42 height 23
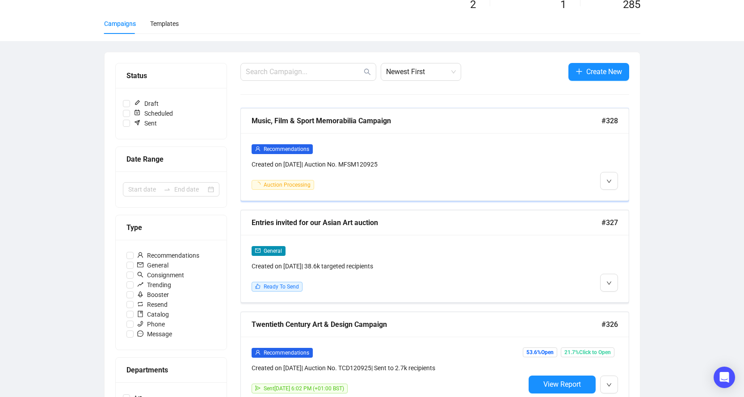
scroll to position [179, 0]
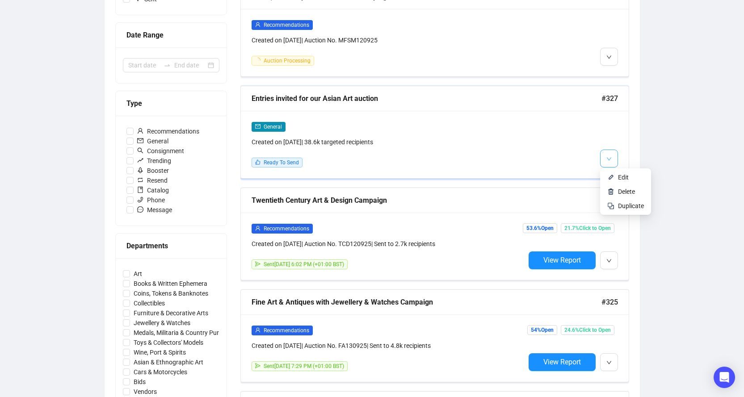
click at [607, 159] on icon "down" at bounding box center [609, 158] width 5 height 5
click at [611, 177] on img at bounding box center [610, 177] width 7 height 7
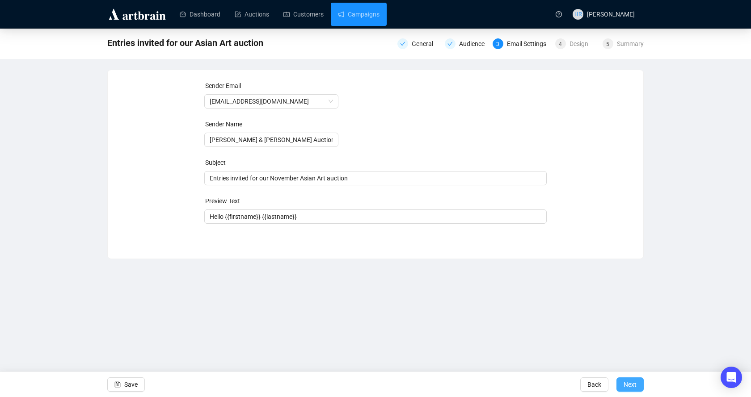
click at [632, 385] on span "Next" at bounding box center [630, 384] width 13 height 25
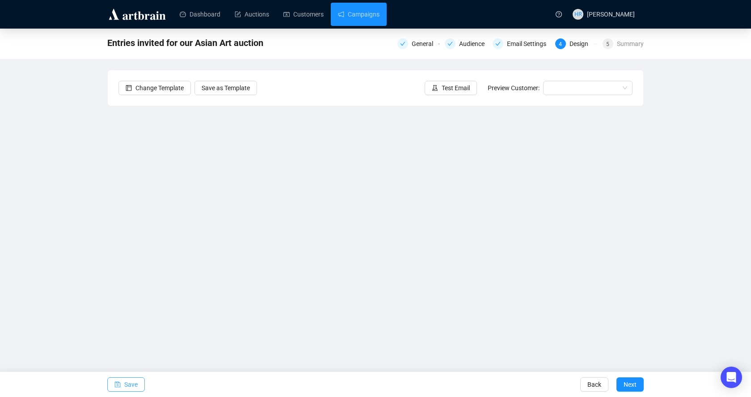
click at [126, 380] on span "Save" at bounding box center [130, 384] width 13 height 25
click at [453, 84] on span "Test Email" at bounding box center [456, 88] width 28 height 10
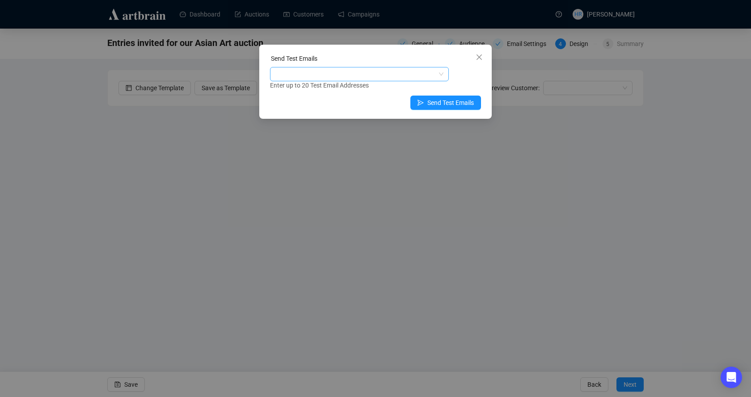
click at [375, 71] on div at bounding box center [355, 74] width 166 height 13
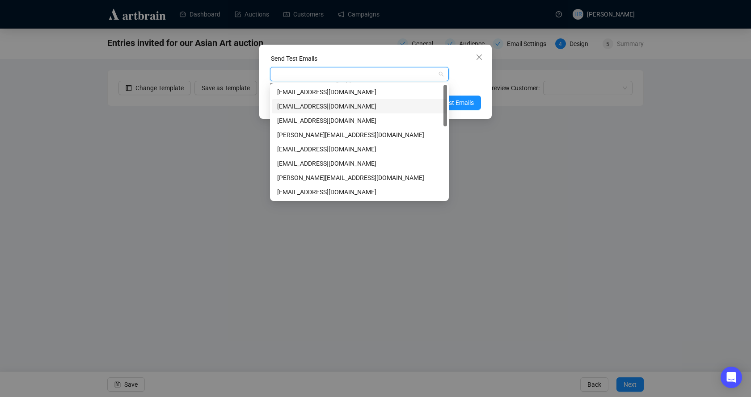
click at [308, 101] on div "[EMAIL_ADDRESS][DOMAIN_NAME]" at bounding box center [359, 106] width 175 height 14
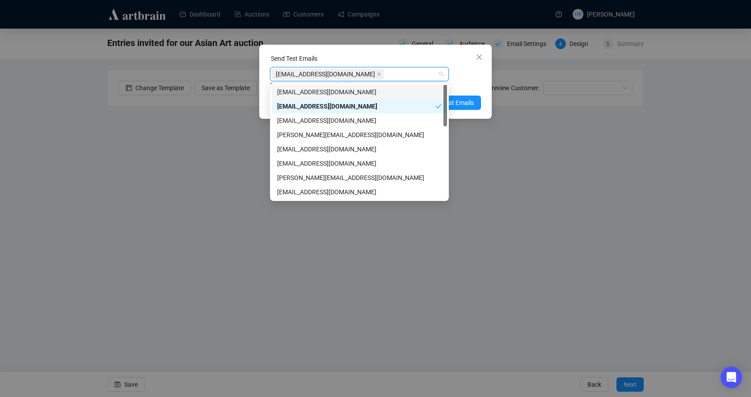
click at [466, 74] on div "[EMAIL_ADDRESS][DOMAIN_NAME] Enter up to 20 Test Email Addresses" at bounding box center [375, 78] width 211 height 23
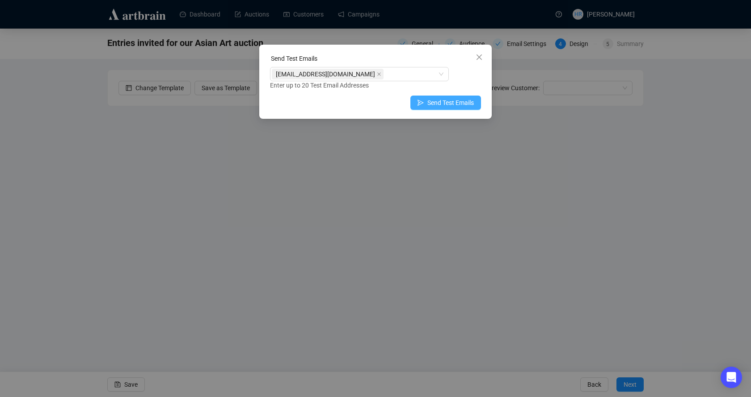
click at [447, 97] on button "Send Test Emails" at bounding box center [445, 103] width 71 height 14
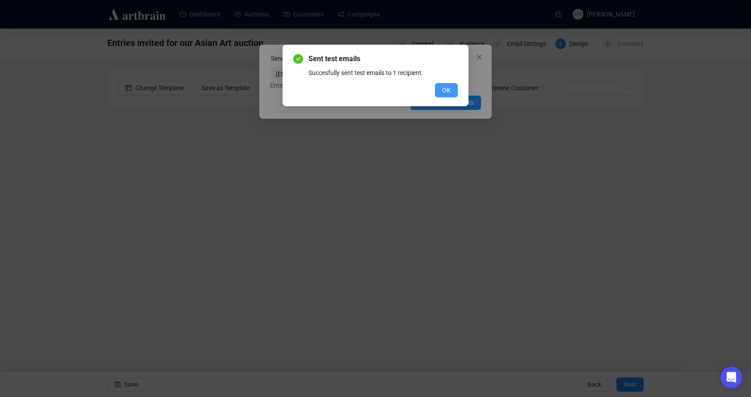
click at [442, 89] on button "OK" at bounding box center [446, 90] width 23 height 14
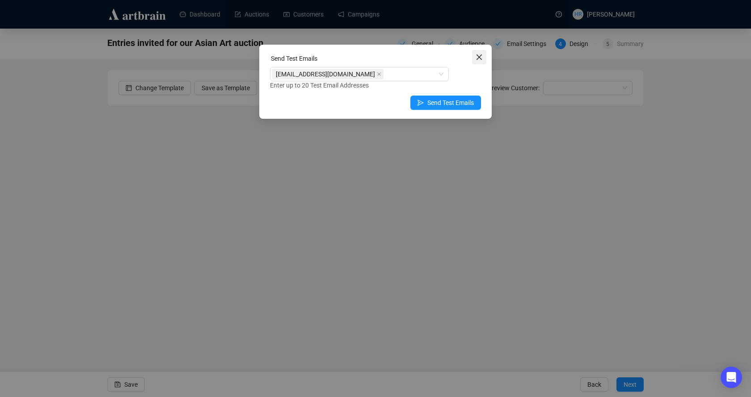
click at [479, 56] on icon "close" at bounding box center [479, 57] width 7 height 7
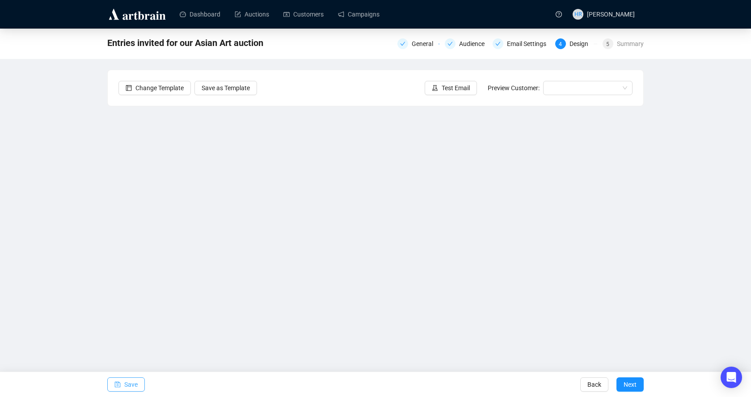
click at [118, 385] on icon "save" at bounding box center [117, 385] width 6 height 6
click at [123, 387] on button "Save" at bounding box center [126, 385] width 38 height 14
click at [329, 3] on ul "Dashboard Auctions Customers Campaigns" at bounding box center [360, 14] width 375 height 23
click at [339, 7] on link "Campaigns" at bounding box center [359, 14] width 42 height 23
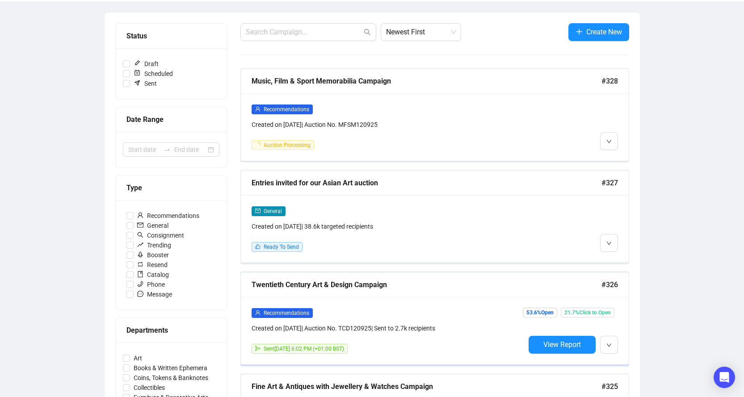
scroll to position [89, 0]
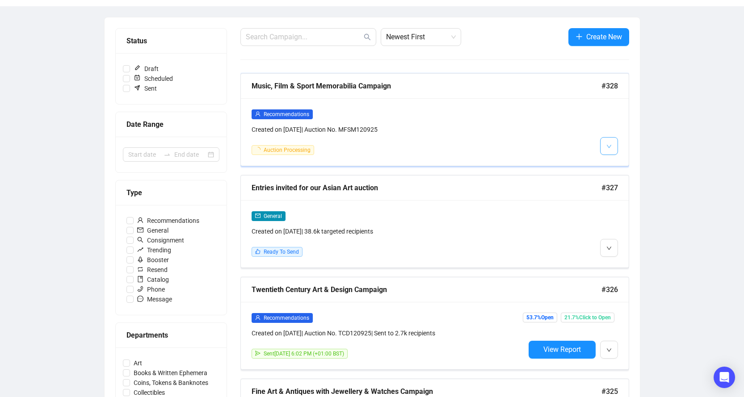
click at [600, 145] on button "button" at bounding box center [609, 146] width 18 height 18
click at [605, 147] on button "button" at bounding box center [609, 146] width 18 height 18
click at [619, 162] on span "Edit" at bounding box center [623, 165] width 11 height 7
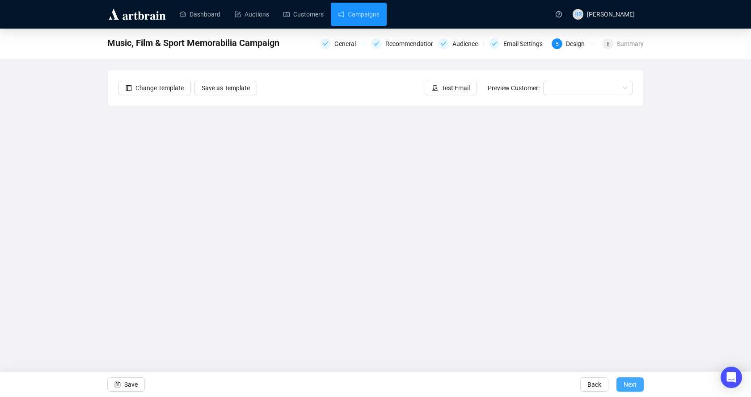
click at [629, 387] on span "Next" at bounding box center [630, 384] width 13 height 25
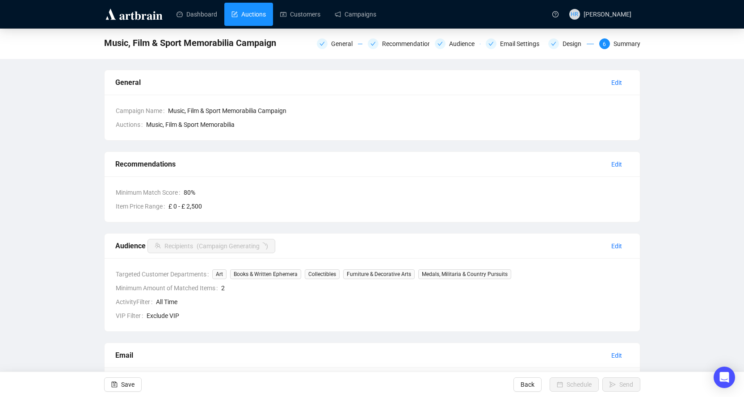
click at [257, 21] on link "Auctions" at bounding box center [249, 14] width 34 height 23
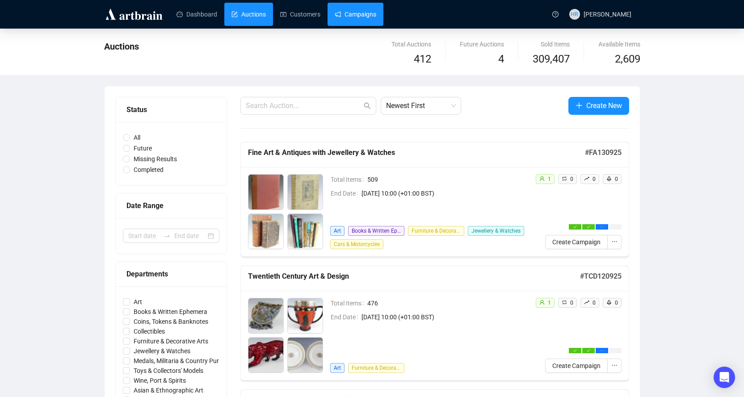
click at [348, 15] on link "Campaigns" at bounding box center [356, 14] width 42 height 23
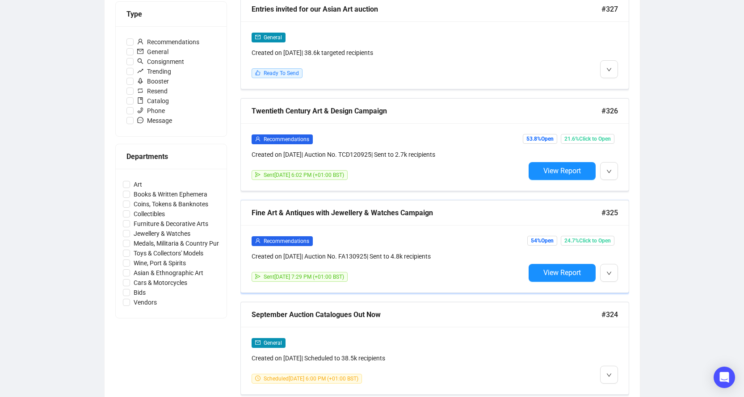
scroll to position [223, 0]
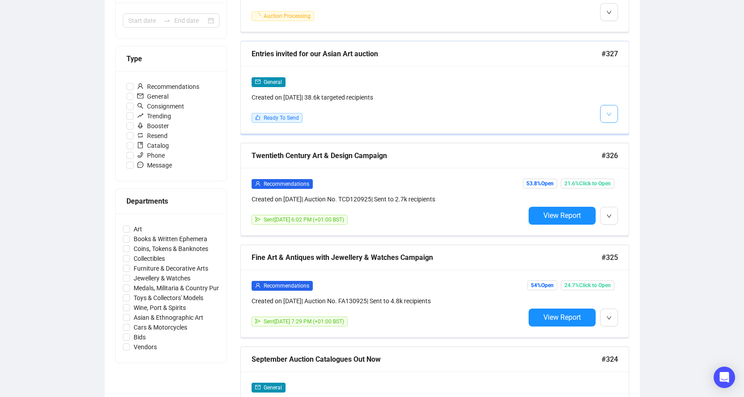
click at [607, 114] on icon "down" at bounding box center [609, 114] width 5 height 5
click at [611, 130] on img at bounding box center [610, 132] width 7 height 7
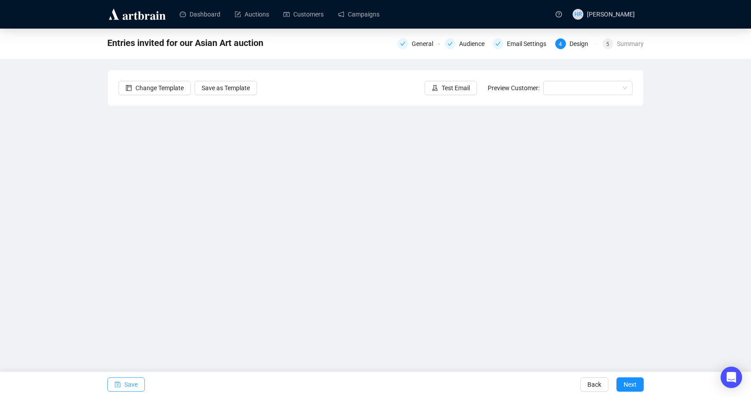
drag, startPoint x: 124, startPoint y: 384, endPoint x: 133, endPoint y: 374, distance: 14.0
click at [124, 384] on button "Save" at bounding box center [126, 385] width 38 height 14
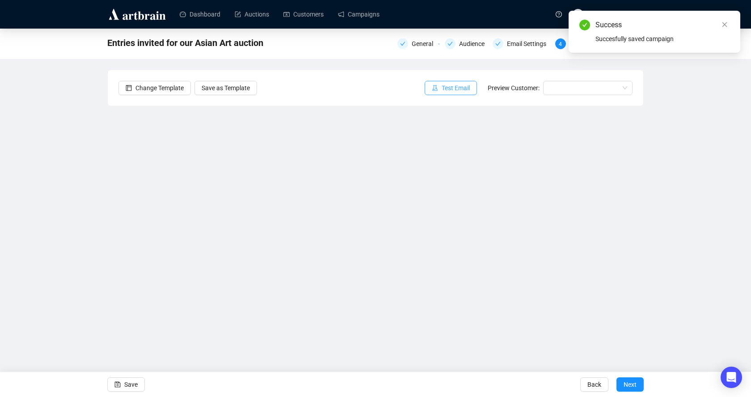
click at [457, 90] on span "Test Email" at bounding box center [456, 88] width 28 height 10
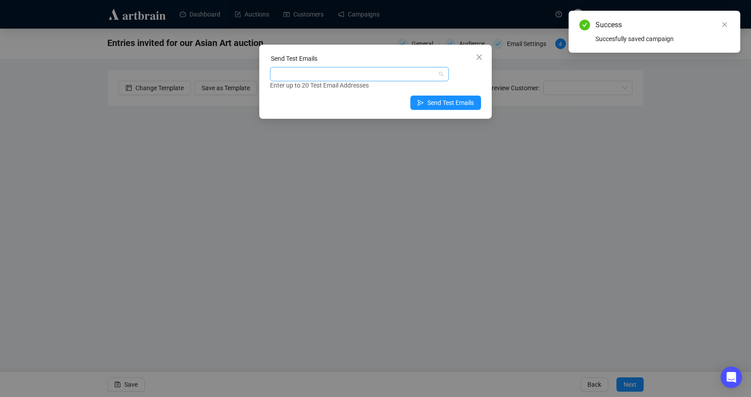
click at [374, 72] on div at bounding box center [355, 74] width 166 height 13
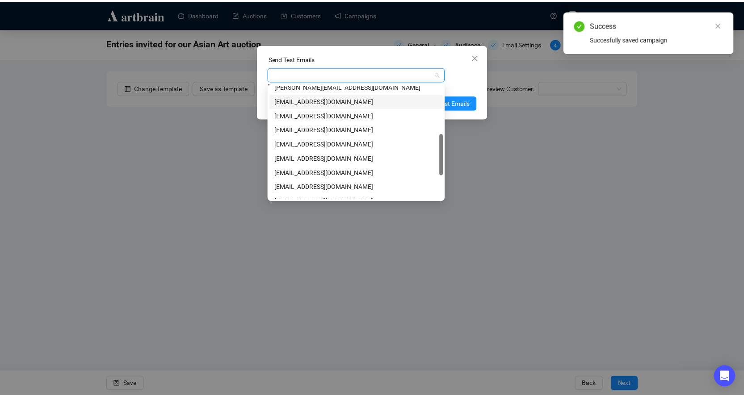
scroll to position [179, 0]
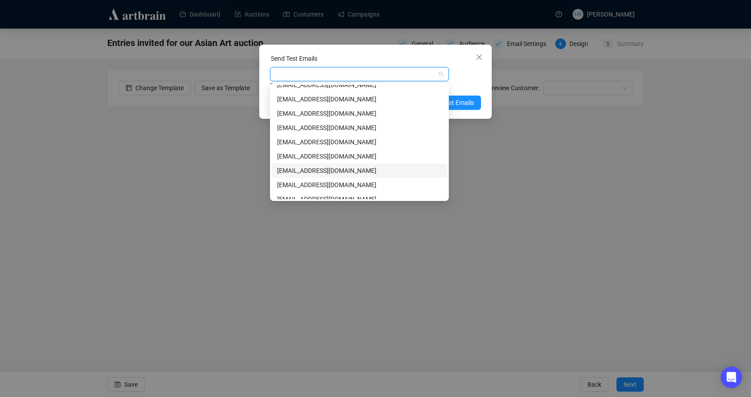
click at [333, 171] on div "[EMAIL_ADDRESS][DOMAIN_NAME]" at bounding box center [359, 171] width 164 height 10
click at [320, 170] on div "[EMAIL_ADDRESS][DOMAIN_NAME]" at bounding box center [356, 171] width 158 height 10
click at [293, 169] on div "[EMAIL_ADDRESS][DOMAIN_NAME]" at bounding box center [359, 171] width 164 height 10
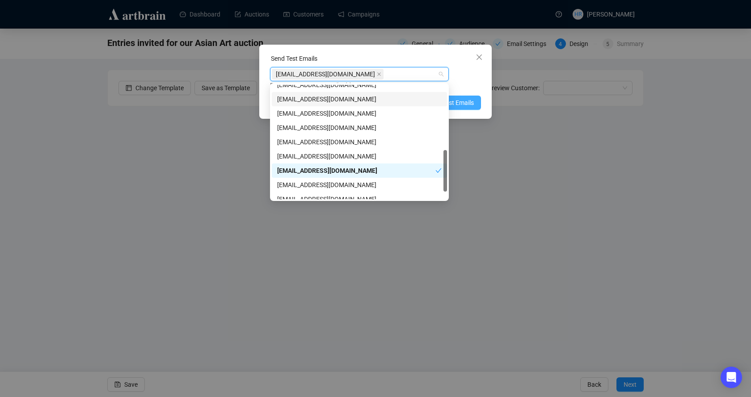
click at [465, 97] on button "Send Test Emails" at bounding box center [445, 103] width 71 height 14
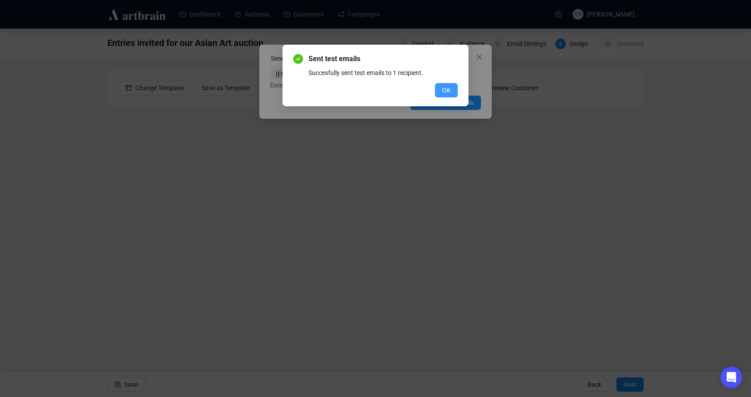
click at [445, 93] on span "OK" at bounding box center [446, 90] width 8 height 10
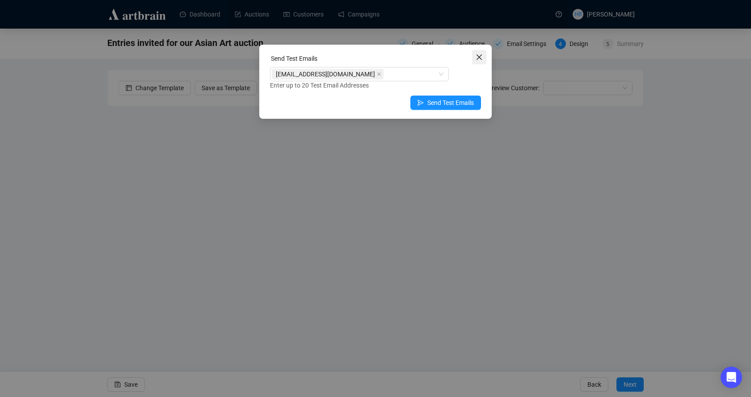
click at [478, 56] on icon "close" at bounding box center [478, 57] width 5 height 5
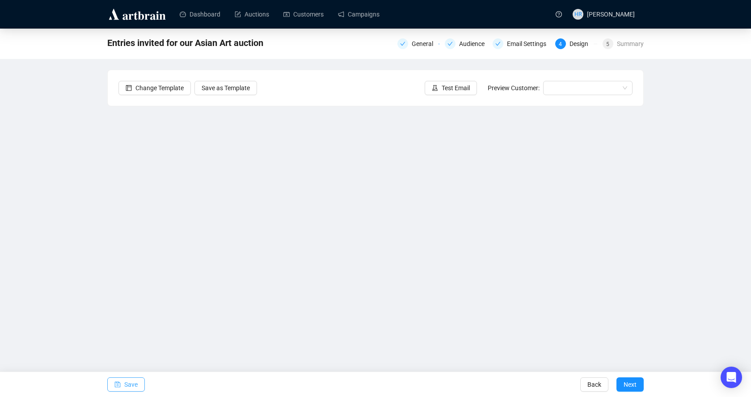
click at [118, 387] on icon "save" at bounding box center [118, 385] width 6 height 6
click at [369, 18] on link "Campaigns" at bounding box center [359, 14] width 42 height 23
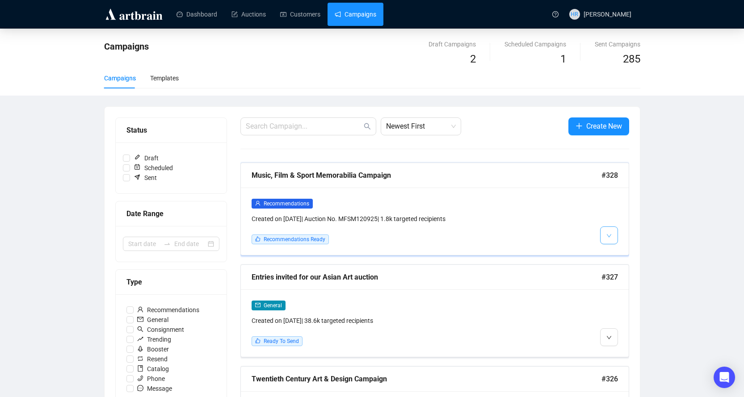
click at [606, 233] on button "button" at bounding box center [609, 236] width 18 height 18
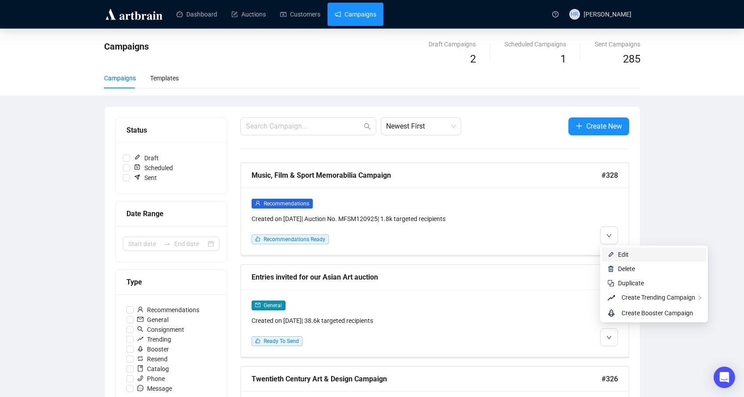
click at [607, 251] on img at bounding box center [610, 254] width 7 height 7
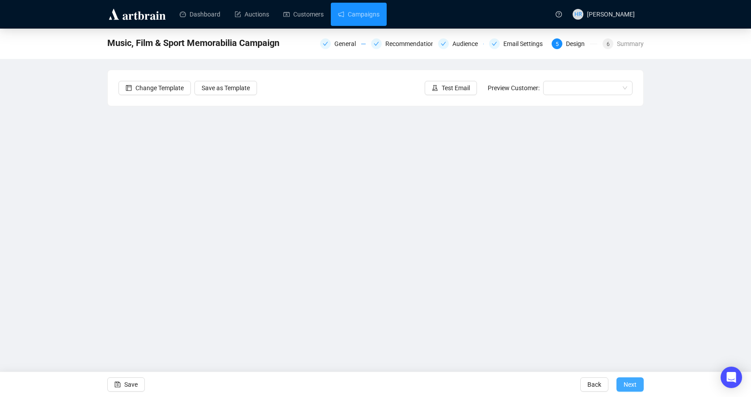
click at [636, 384] on span "Next" at bounding box center [630, 384] width 13 height 25
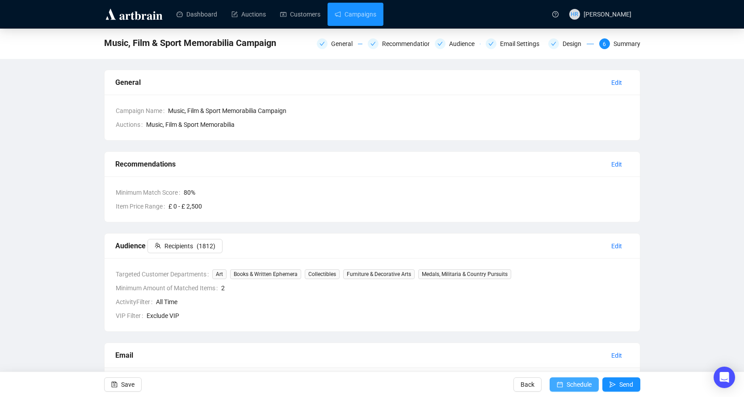
click at [577, 382] on span "Schedule" at bounding box center [579, 384] width 25 height 25
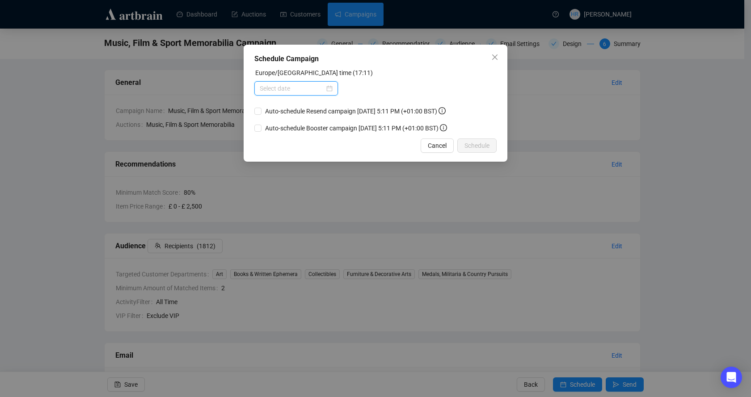
click at [316, 84] on input at bounding box center [292, 89] width 65 height 10
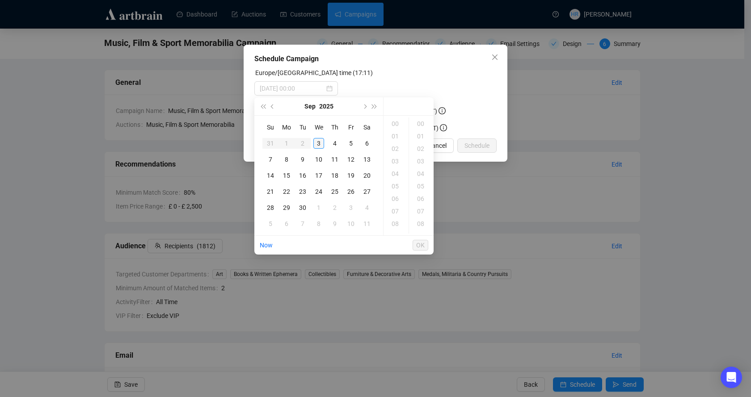
click at [321, 142] on div "3" at bounding box center [318, 143] width 11 height 11
click at [392, 122] on div "17" at bounding box center [395, 124] width 21 height 13
click at [421, 242] on span "OK" at bounding box center [420, 245] width 8 height 17
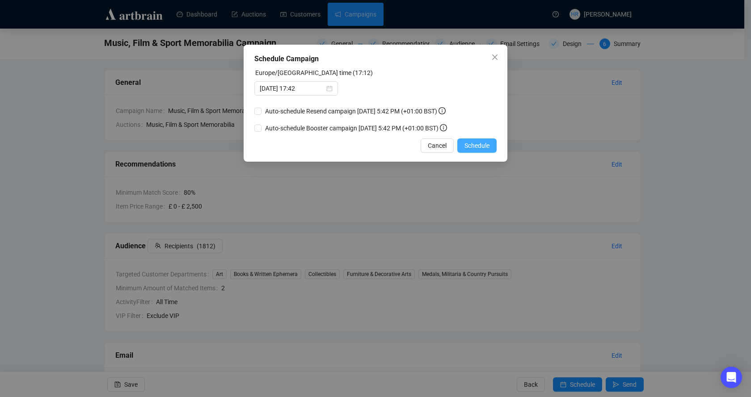
click at [469, 143] on span "Schedule" at bounding box center [476, 146] width 25 height 10
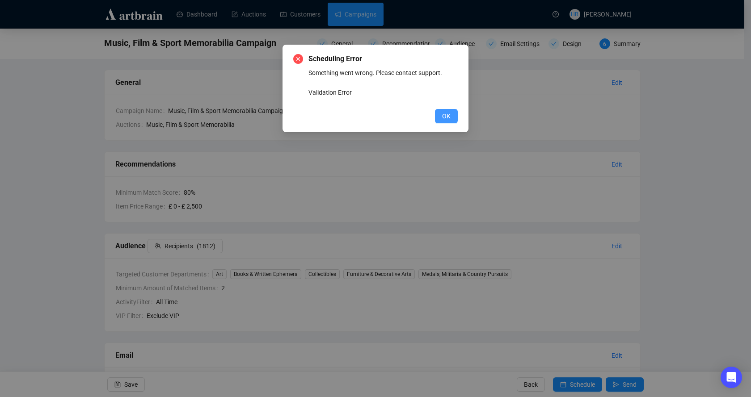
click at [441, 115] on button "OK" at bounding box center [446, 116] width 23 height 14
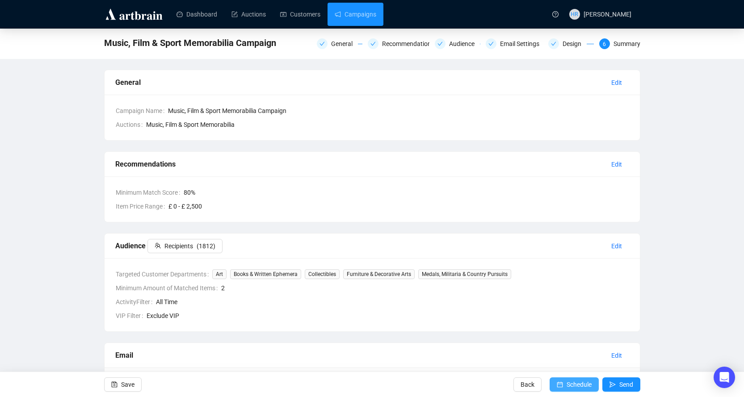
click at [561, 379] on span "submit" at bounding box center [560, 384] width 6 height 25
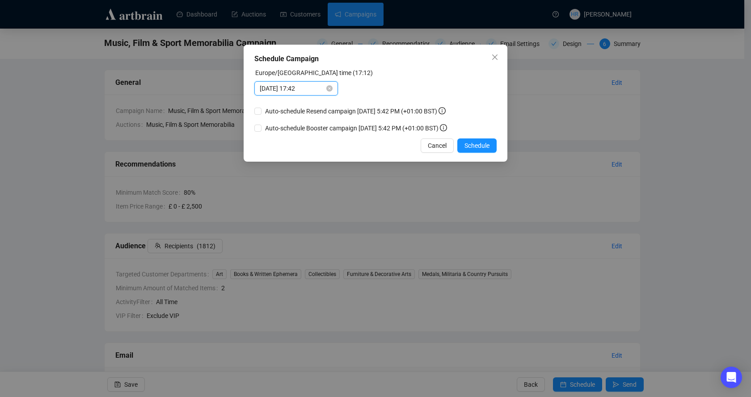
click at [305, 89] on input "[DATE] 17:42" at bounding box center [292, 89] width 65 height 10
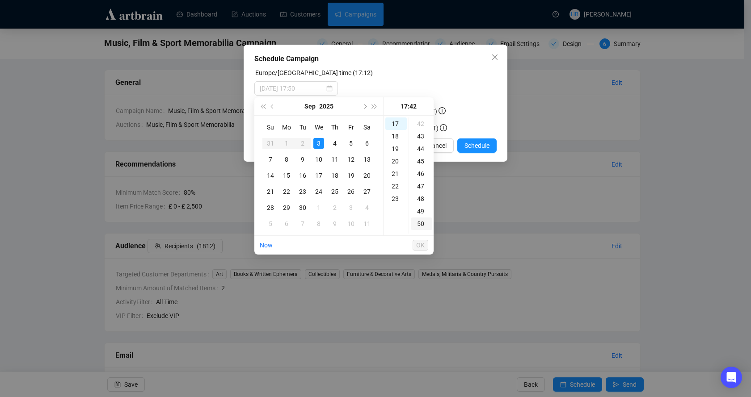
click at [418, 223] on div "50" at bounding box center [421, 224] width 21 height 13
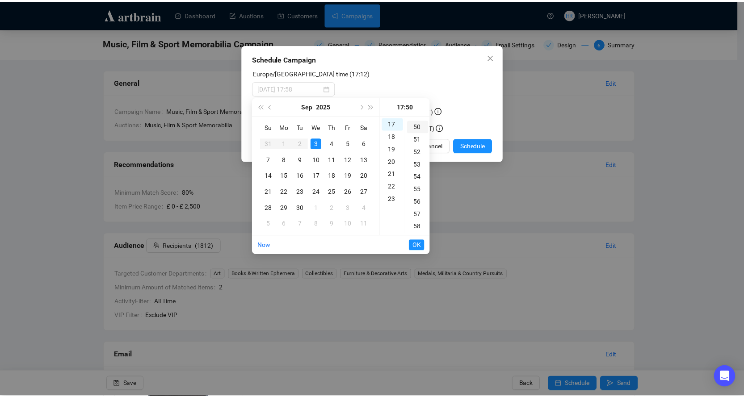
scroll to position [626, 0]
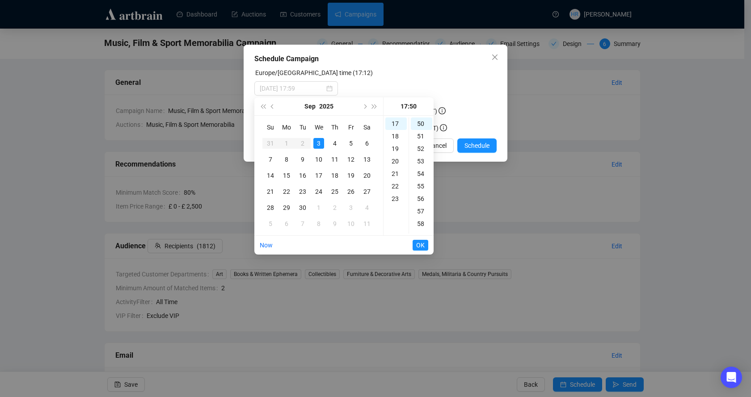
type input "[DATE] 17:50"
click at [415, 245] on button "OK" at bounding box center [421, 245] width 16 height 11
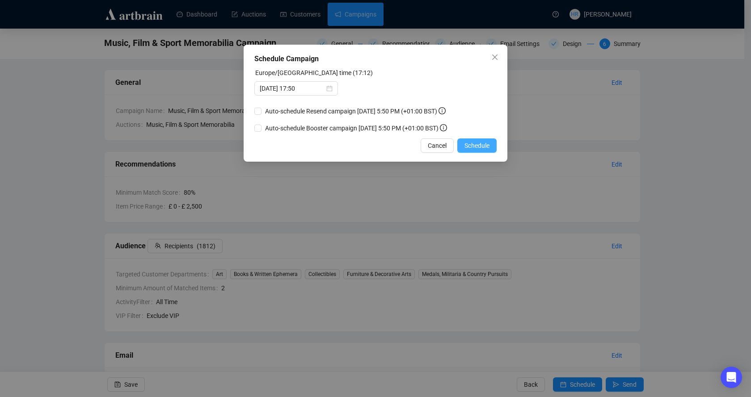
click at [481, 142] on span "Schedule" at bounding box center [476, 146] width 25 height 10
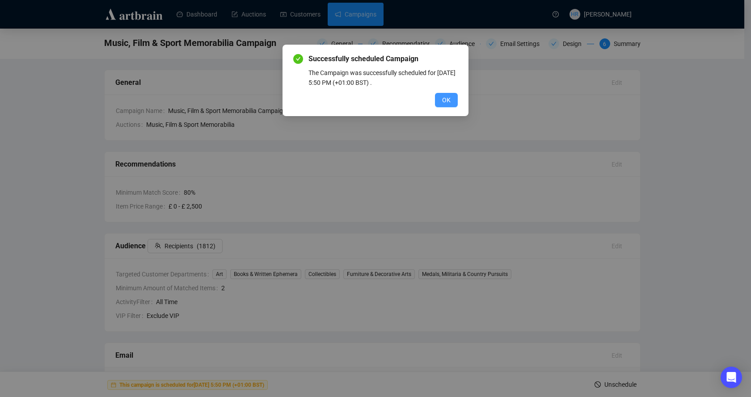
click at [443, 101] on span "OK" at bounding box center [446, 100] width 8 height 10
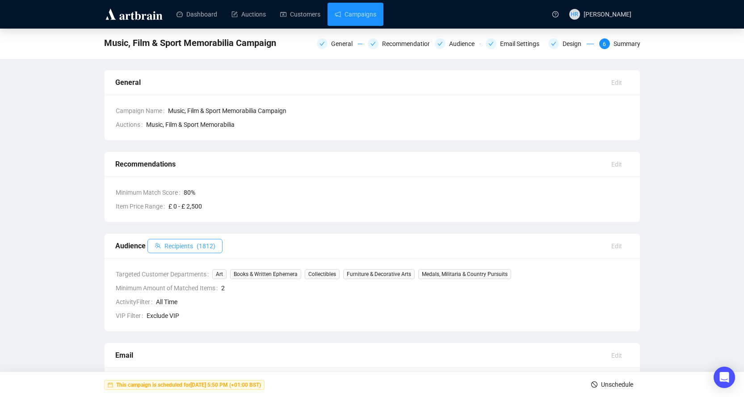
click at [210, 244] on span "( 1812 )" at bounding box center [206, 246] width 19 height 10
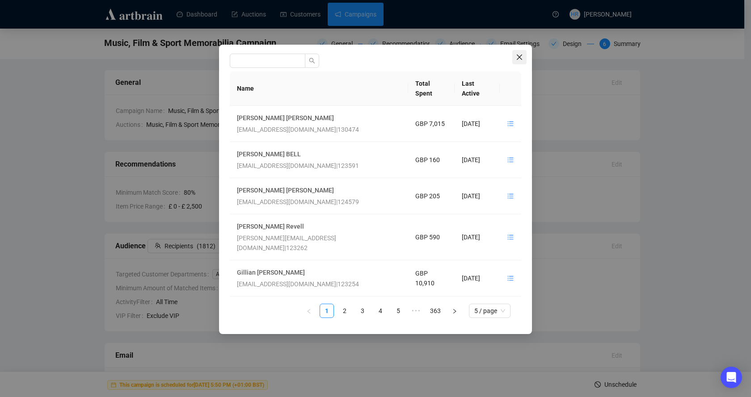
click at [523, 55] on span "Close" at bounding box center [519, 57] width 14 height 7
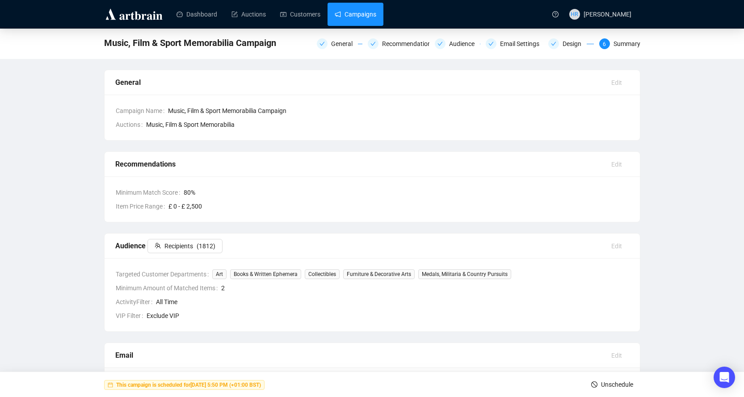
click at [342, 11] on link "Campaigns" at bounding box center [356, 14] width 42 height 23
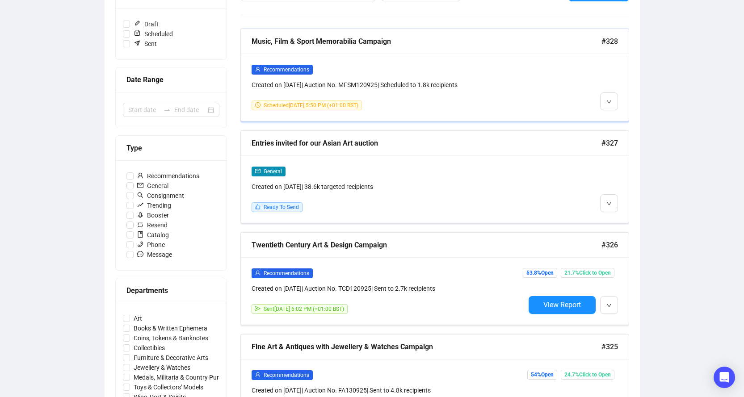
scroll to position [89, 0]
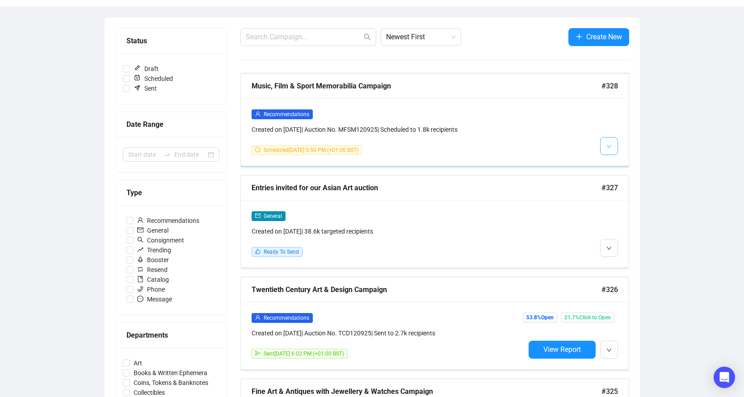
click at [606, 149] on button "button" at bounding box center [609, 146] width 18 height 18
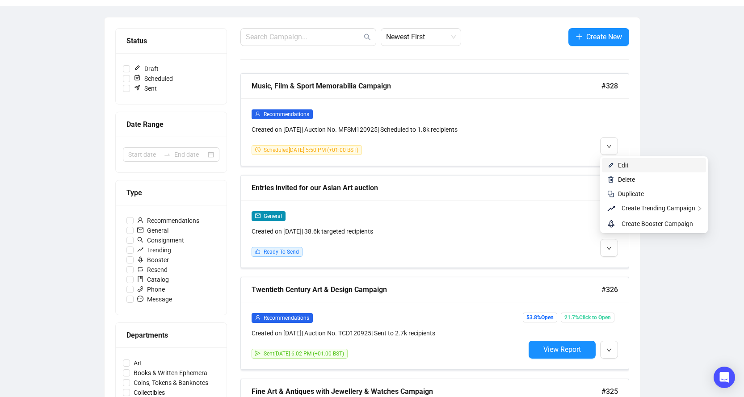
click at [613, 163] on img at bounding box center [610, 165] width 7 height 7
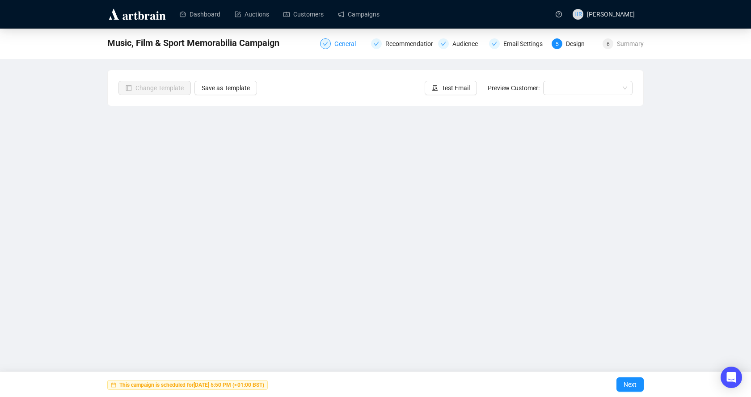
click at [344, 41] on div "General" at bounding box center [347, 43] width 27 height 11
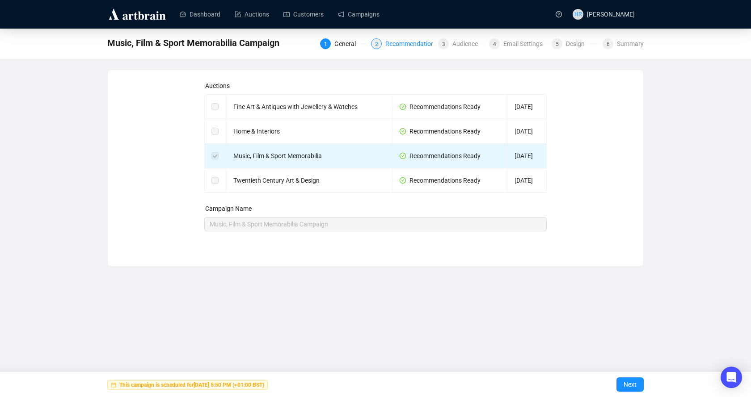
click at [382, 41] on div "2" at bounding box center [376, 43] width 11 height 11
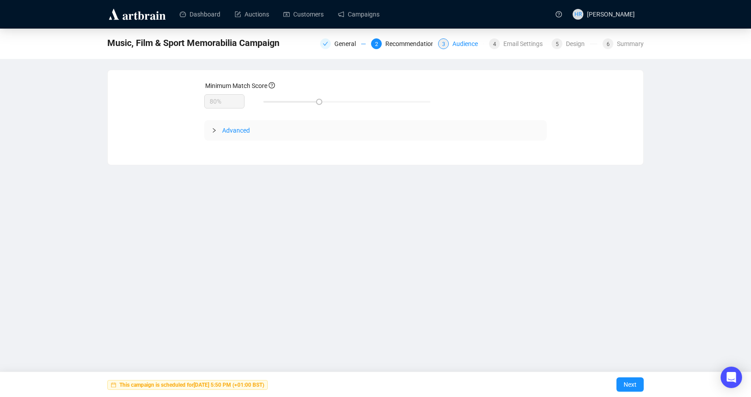
click at [454, 44] on div "Audience" at bounding box center [467, 43] width 31 height 11
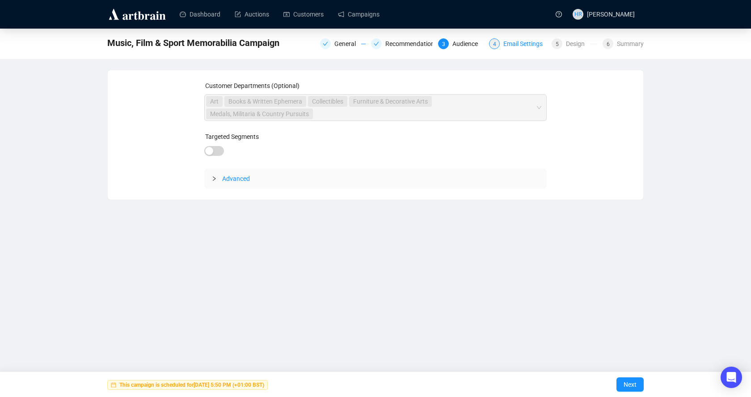
click at [510, 47] on div "Email Settings" at bounding box center [525, 43] width 45 height 11
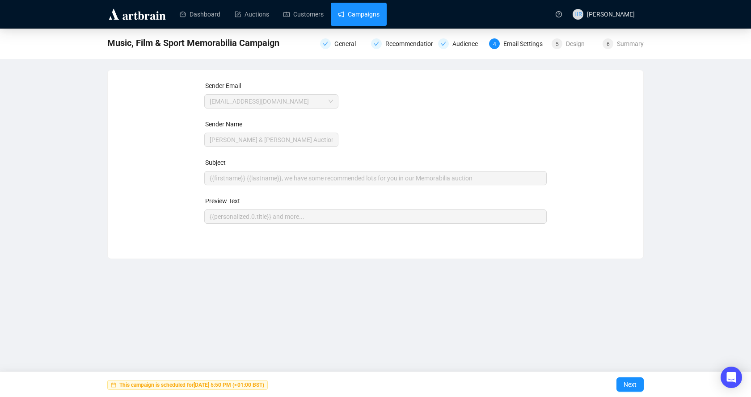
click at [372, 19] on link "Campaigns" at bounding box center [359, 14] width 42 height 23
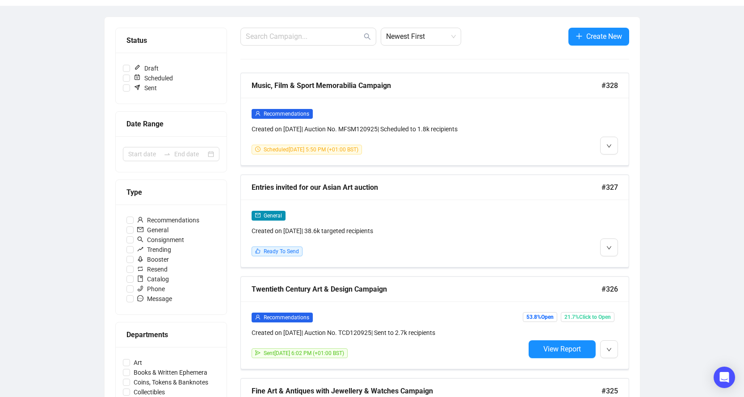
scroll to position [134, 0]
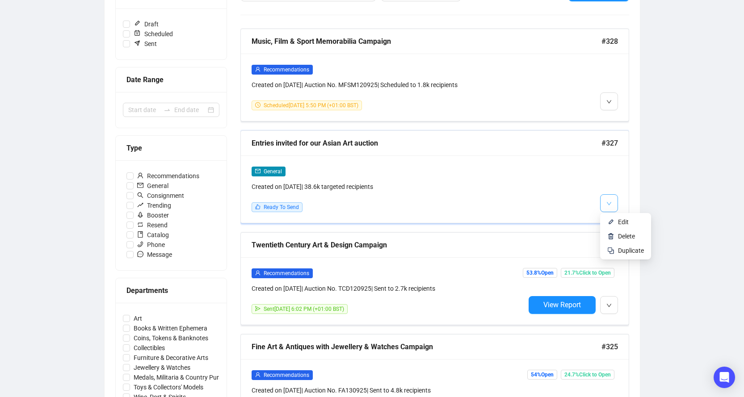
click at [607, 203] on icon "down" at bounding box center [609, 203] width 5 height 5
click at [611, 219] on div "General Created on [DATE] | 38.6k targeted recipients Ready To Send" at bounding box center [435, 189] width 388 height 67
